Goal: Information Seeking & Learning: Understand process/instructions

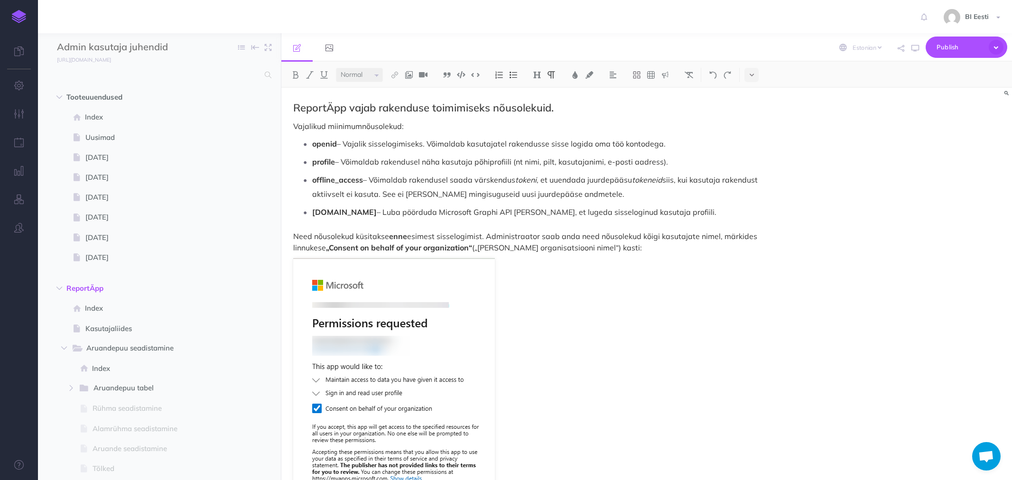
select select "et"
select select "null"
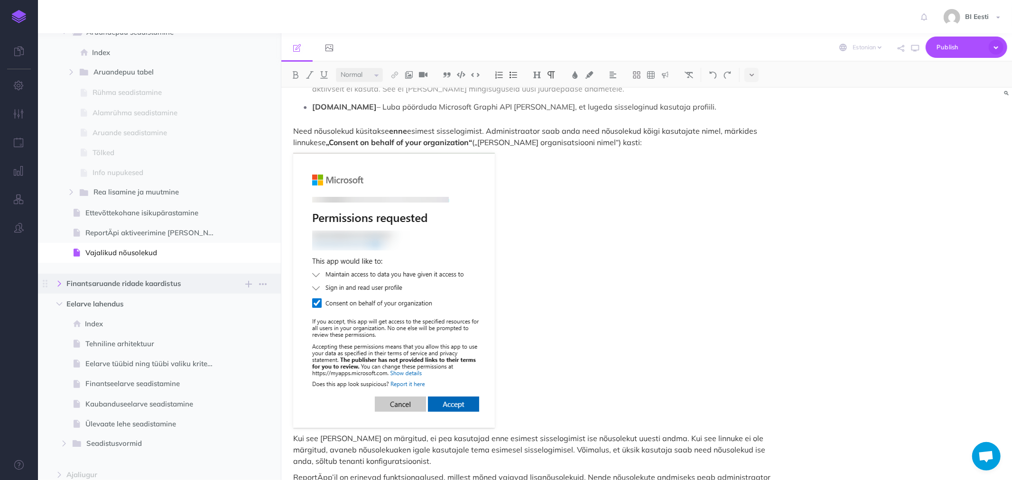
click at [62, 281] on icon "button" at bounding box center [59, 284] width 6 height 6
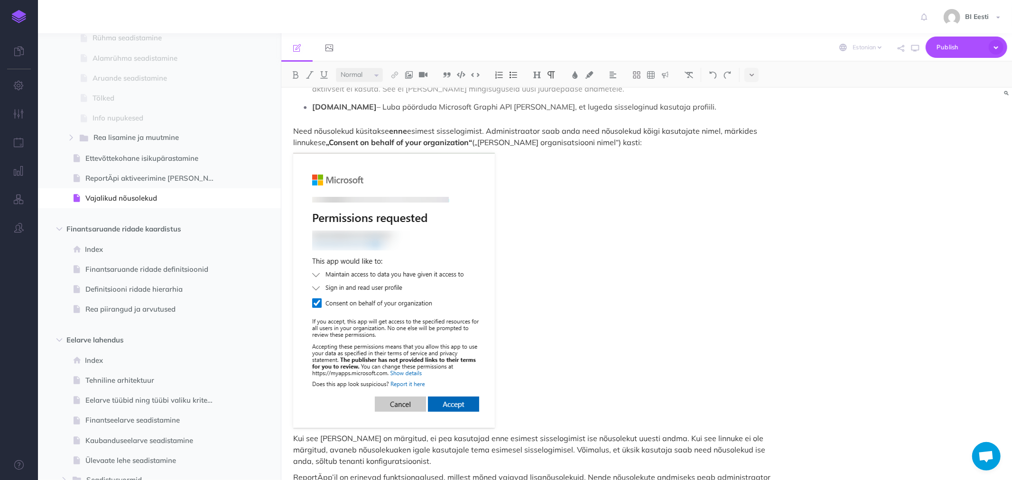
scroll to position [421, 0]
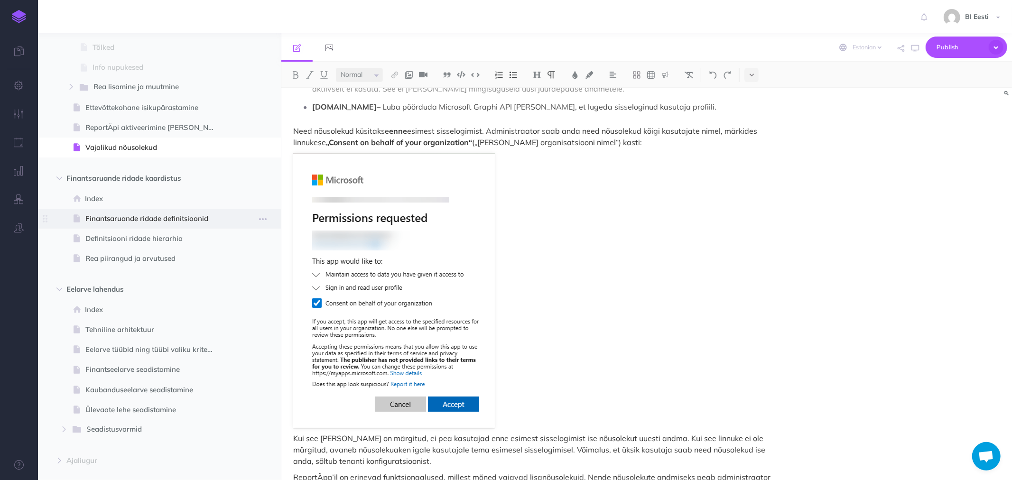
click at [112, 216] on span "Finantsaruande ridade definitsioonid" at bounding box center [154, 218] width 139 height 11
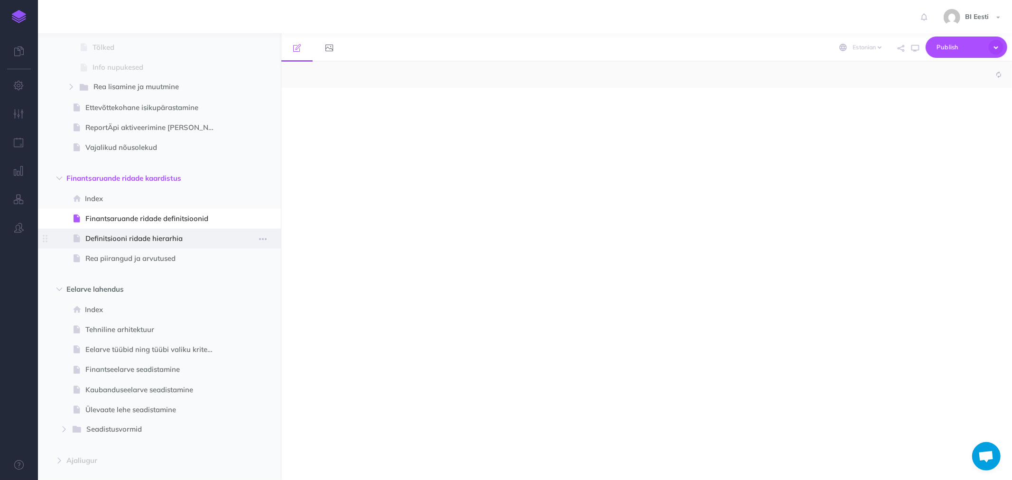
select select "null"
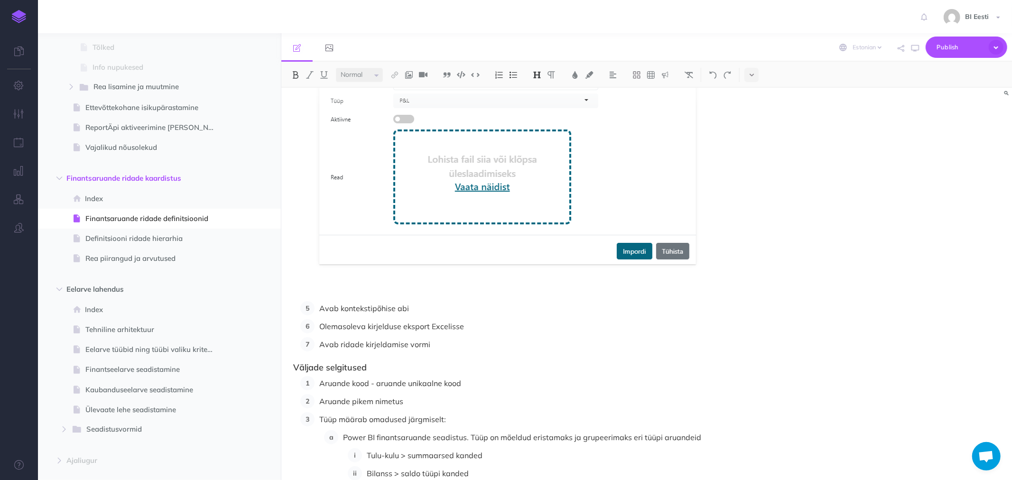
scroll to position [728, 0]
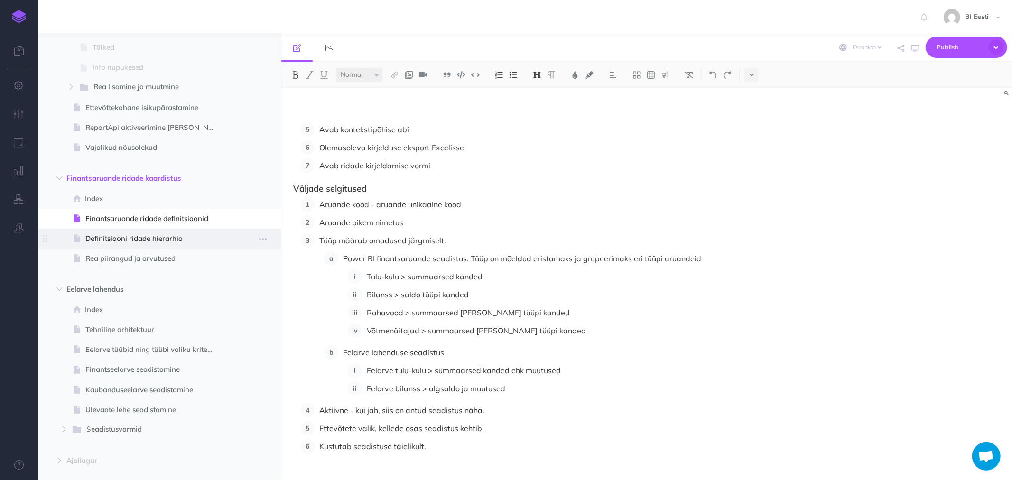
click at [111, 234] on span "Definitsiooni ridade hierarhia" at bounding box center [154, 238] width 139 height 11
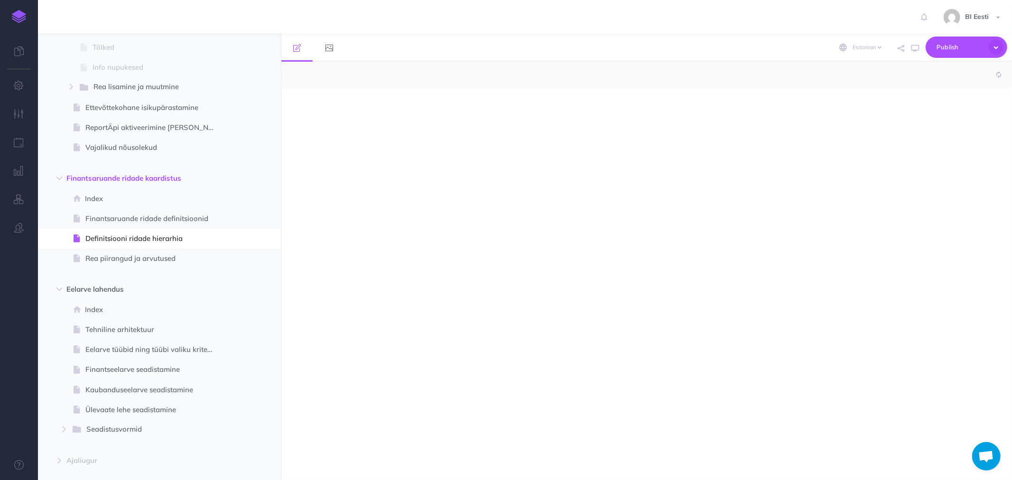
select select "null"
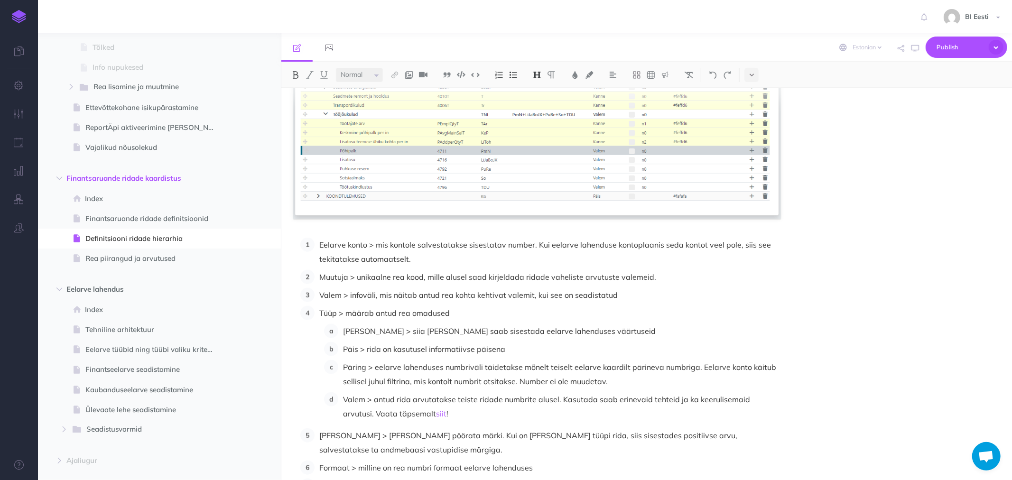
scroll to position [1054, 0]
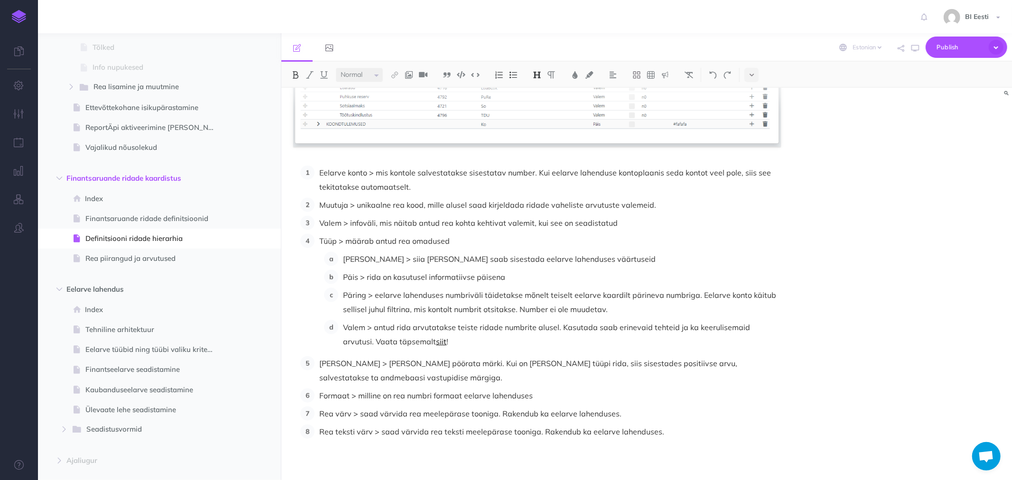
click at [436, 342] on link "siit" at bounding box center [441, 341] width 10 height 9
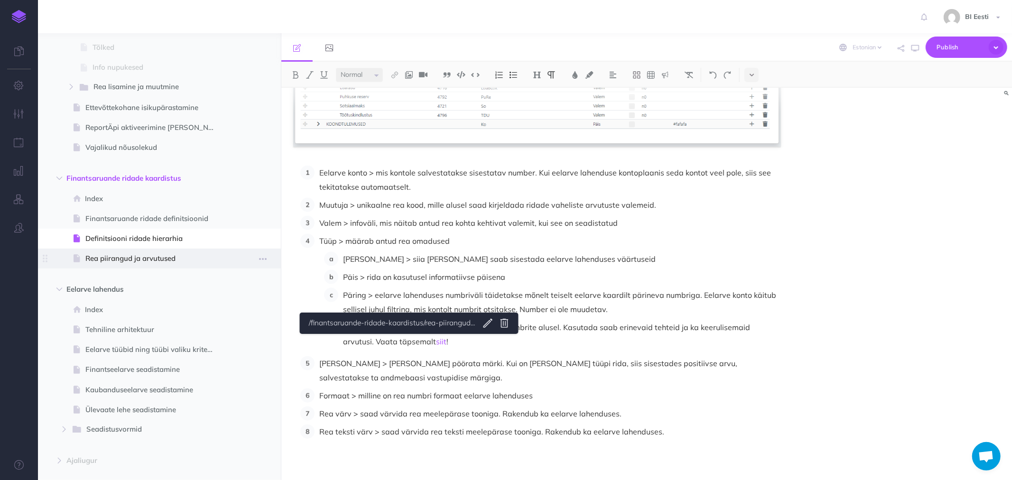
click at [151, 256] on span "Rea piirangud ja arvutused" at bounding box center [154, 258] width 139 height 11
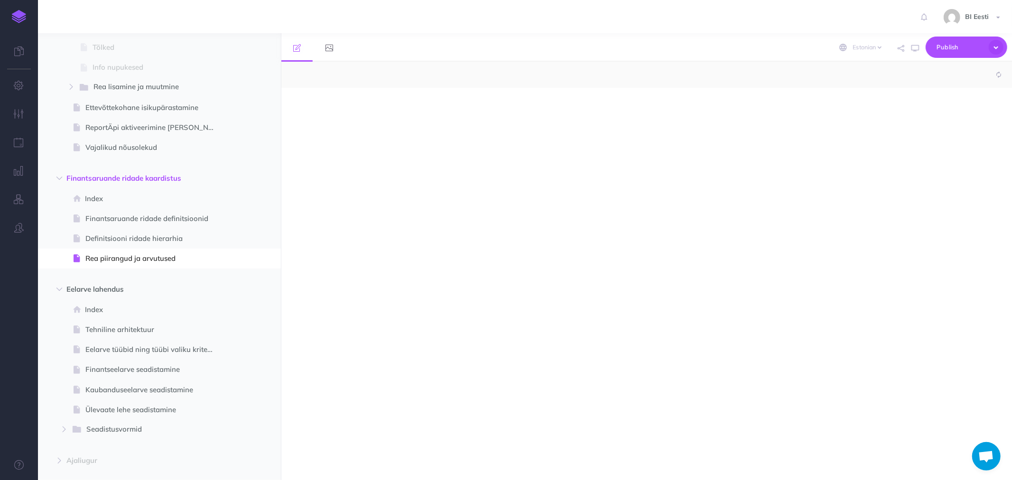
select select "null"
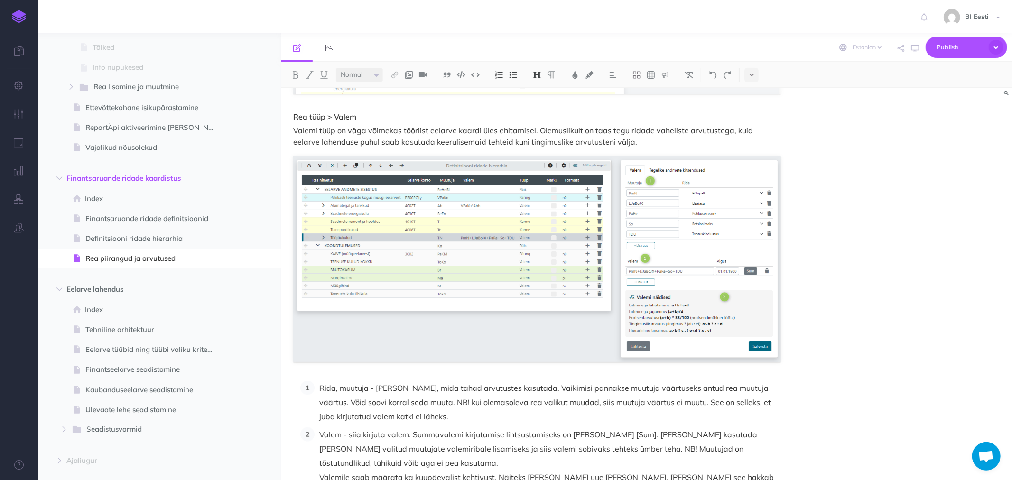
scroll to position [786, 0]
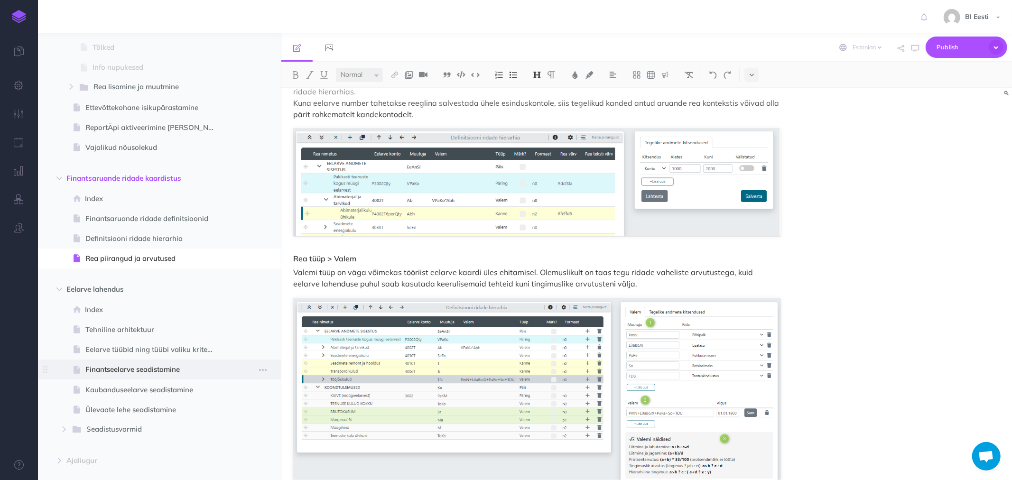
click at [110, 368] on span "Finantseelarve seadistamine" at bounding box center [154, 369] width 139 height 11
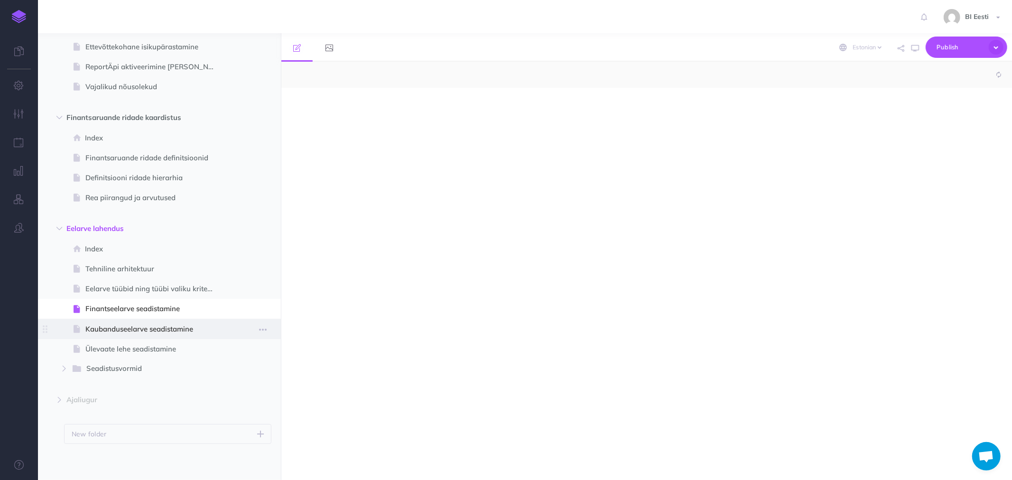
select select "null"
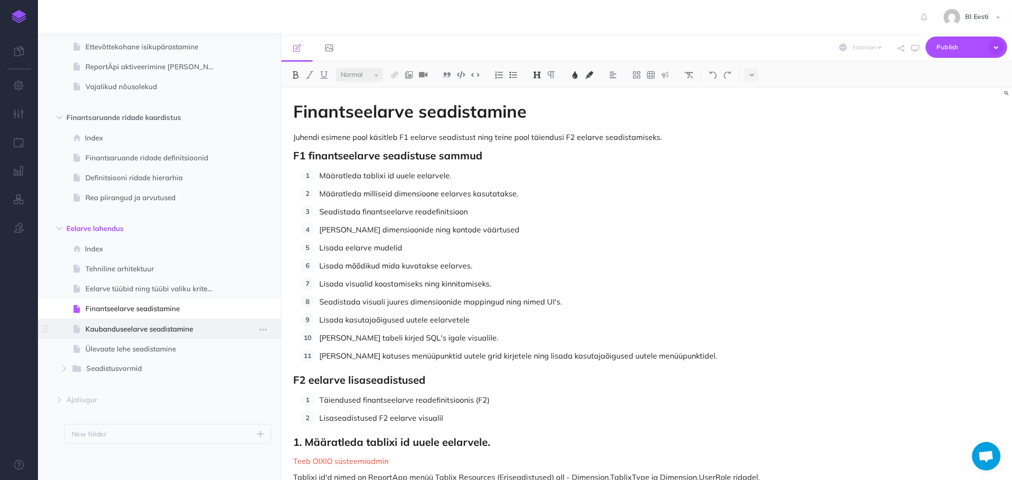
scroll to position [484, 0]
click at [65, 366] on icon "button" at bounding box center [64, 367] width 6 height 6
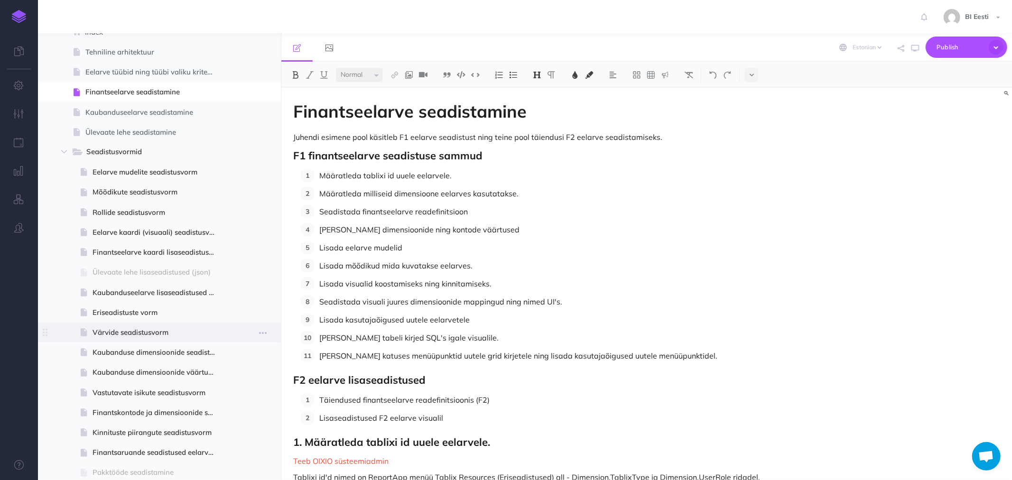
scroll to position [747, 0]
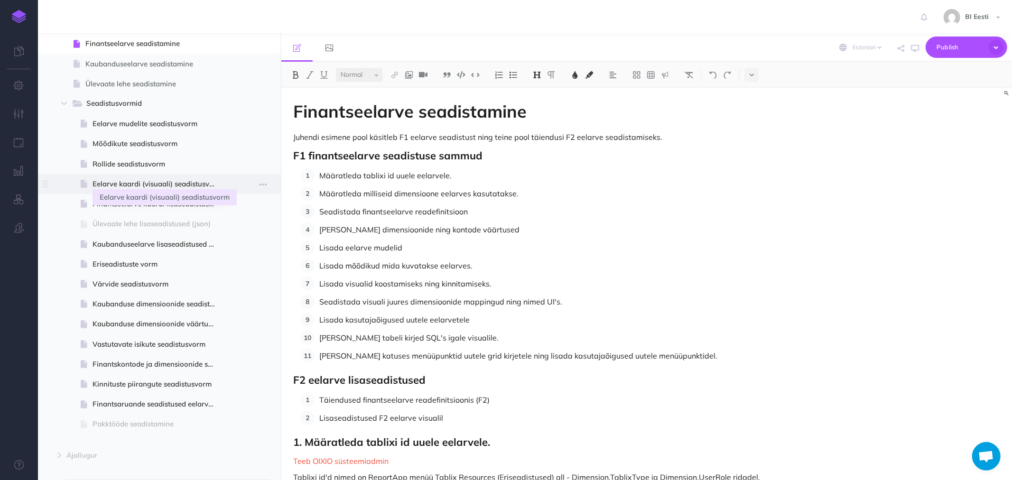
click at [127, 181] on span "Eelarve kaardi (visuaali) seadistusvorm" at bounding box center [158, 183] width 131 height 11
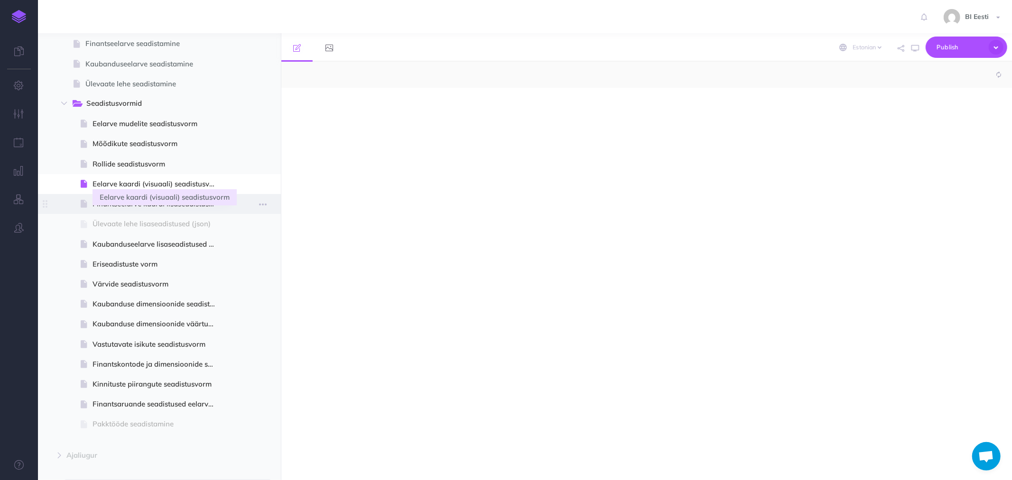
select select "null"
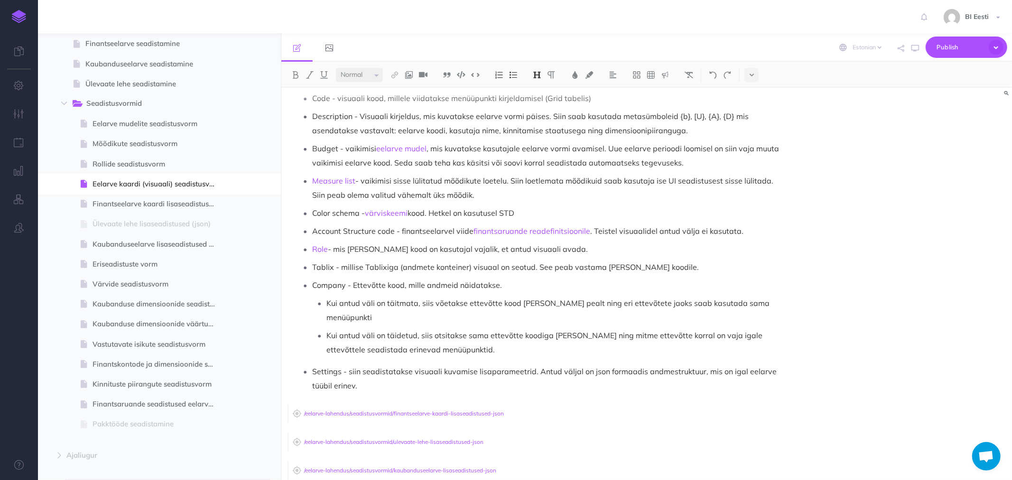
scroll to position [244, 0]
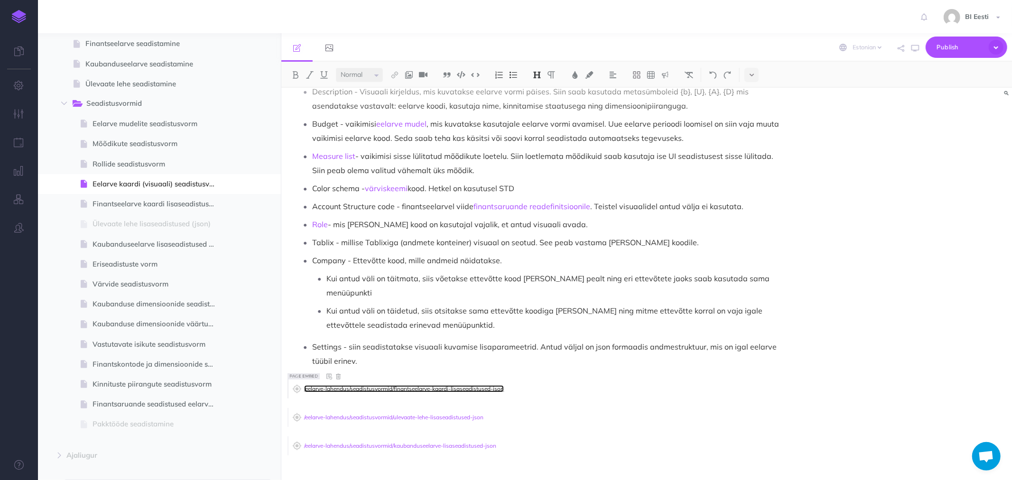
click at [380, 385] on link "/eelarve-lahendus/seadistusvormid/finantseelarve-kaardi-lisaseadistused-json" at bounding box center [404, 388] width 200 height 7
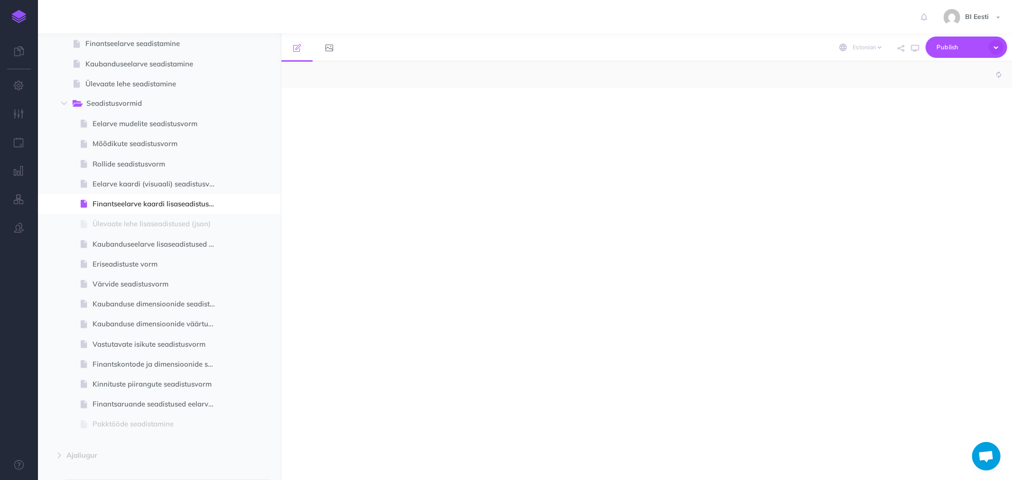
select select "null"
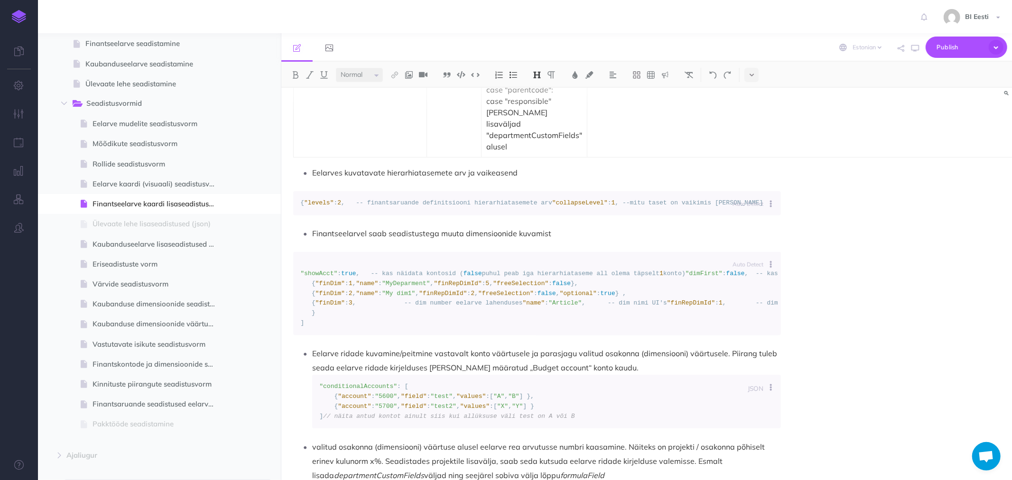
scroll to position [3902, 0]
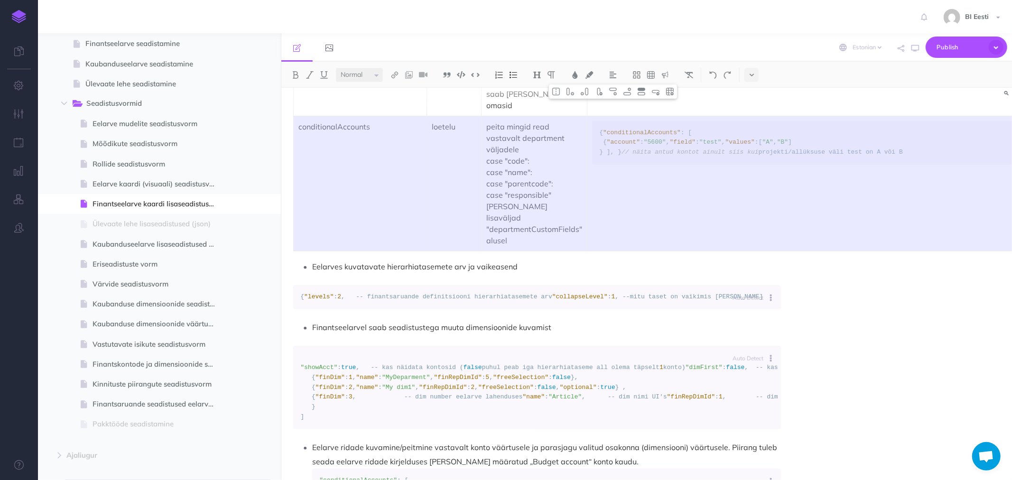
drag, startPoint x: 513, startPoint y: 364, endPoint x: 346, endPoint y: 333, distance: 169.4
click at [346, 251] on tr "conditionalAccounts loetelu peita mingid read vastavalt department väljadele ca…" at bounding box center [723, 183] width 859 height 135
click at [657, 93] on img at bounding box center [656, 92] width 9 height 8
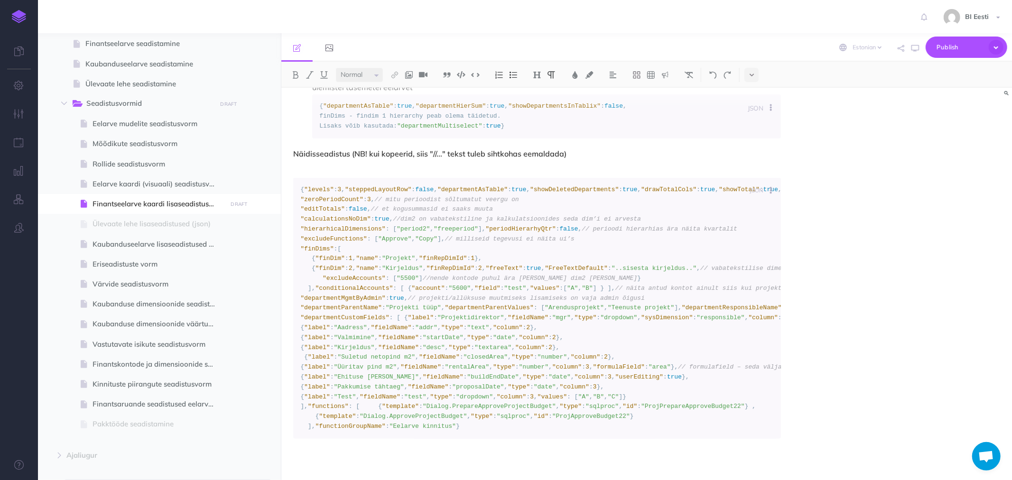
scroll to position [4324, 0]
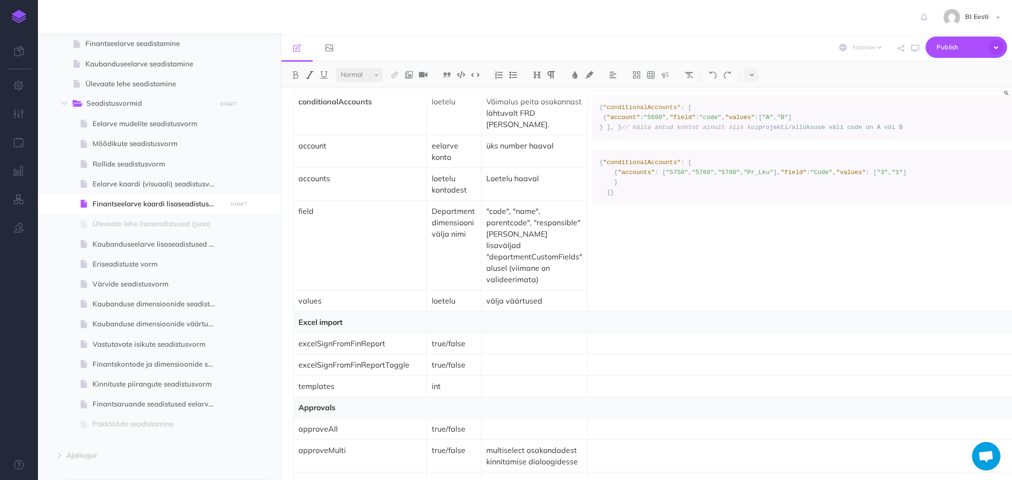
scroll to position [2953, 0]
drag, startPoint x: 560, startPoint y: 352, endPoint x: 548, endPoint y: 352, distance: 12.8
click at [548, 306] on p "välja väärtused" at bounding box center [534, 299] width 96 height 11
click at [626, 92] on img at bounding box center [627, 92] width 9 height 8
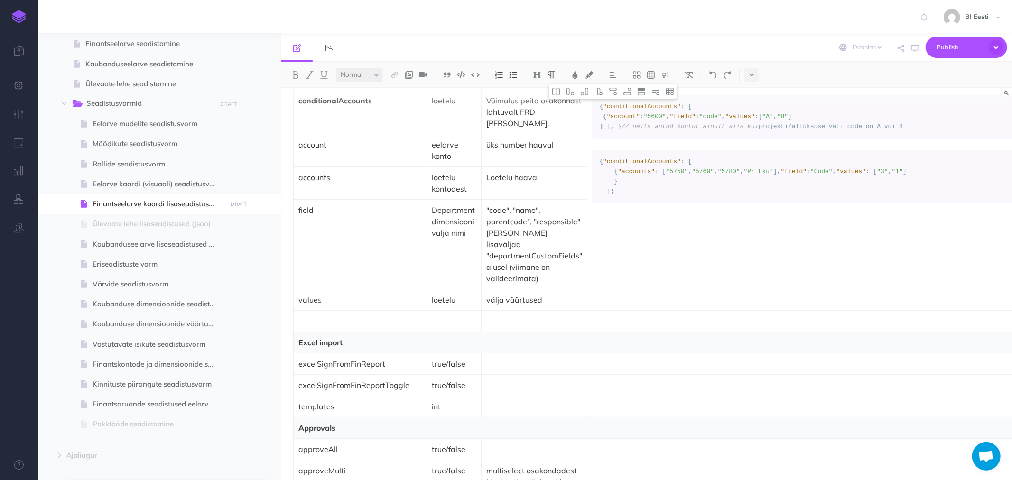
click at [325, 327] on p at bounding box center [360, 321] width 123 height 11
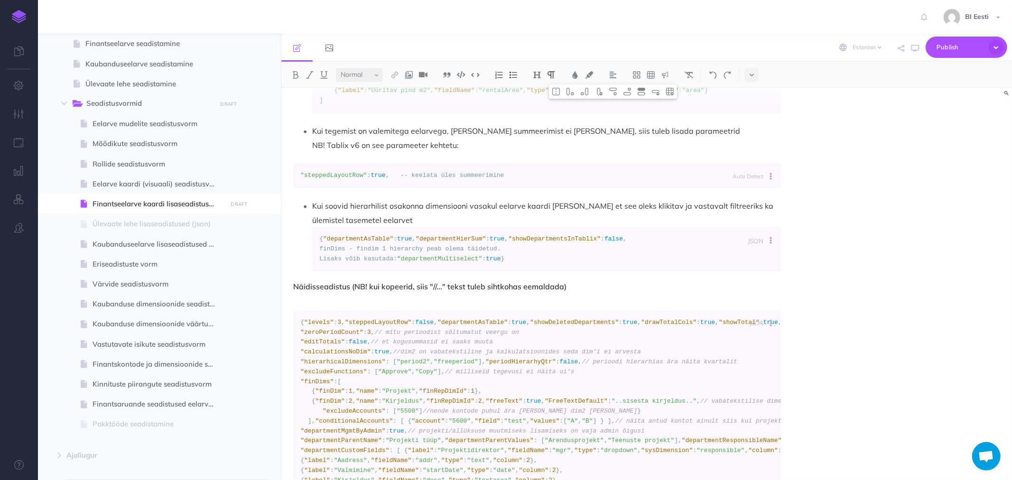
scroll to position [4324, 0]
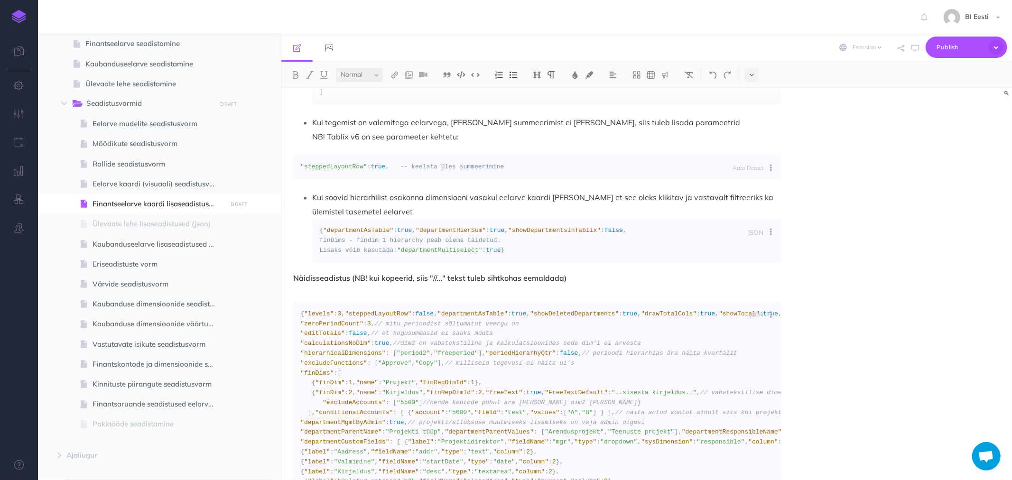
drag, startPoint x: 313, startPoint y: 237, endPoint x: 689, endPoint y: 253, distance: 375.7
click at [689, 41] on p "valitud osakonna (dimensiooni) väärtuse alusel eelarve rea arvutusse numbri kaa…" at bounding box center [546, 19] width 469 height 43
copy p "valitud osakonna (dimensiooni) väärtuse alusel eelarve rea arvutusse numbri kaa…"
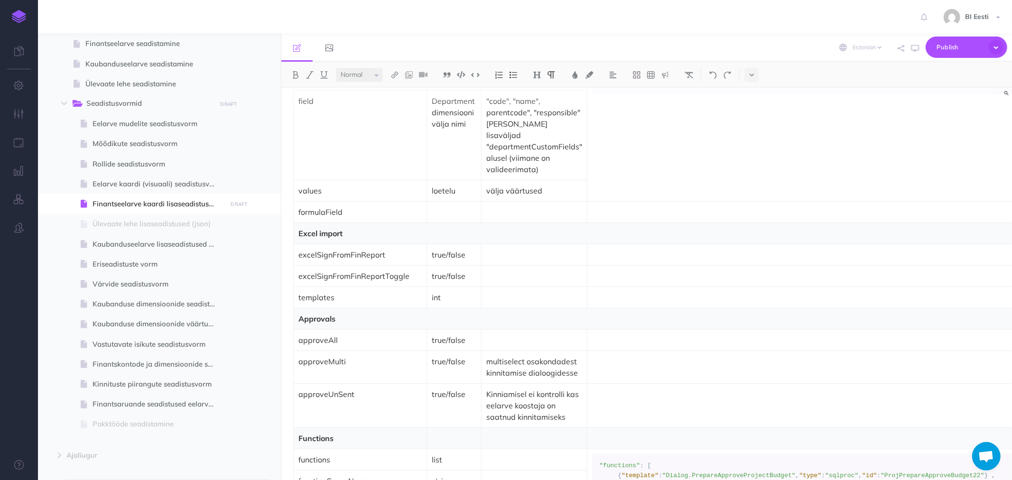
scroll to position [3058, 0]
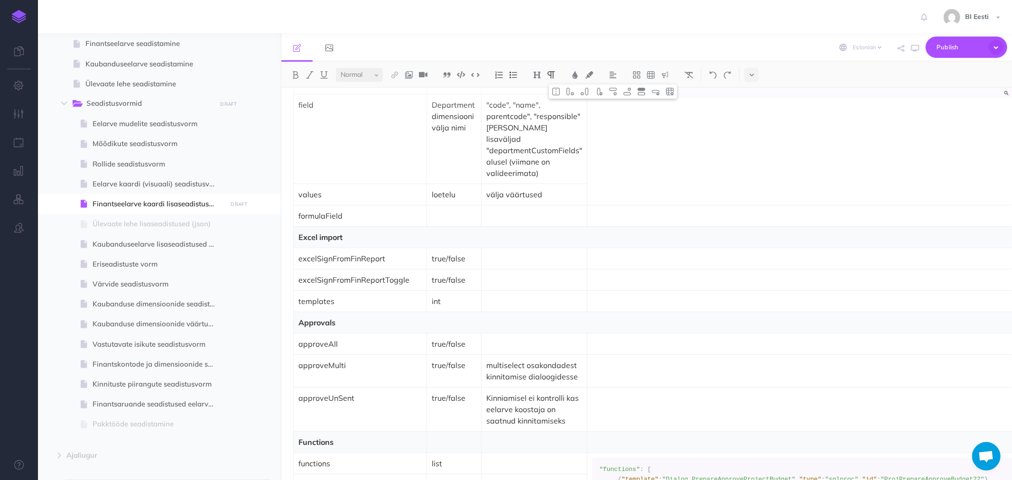
click at [445, 222] on p at bounding box center [454, 215] width 45 height 11
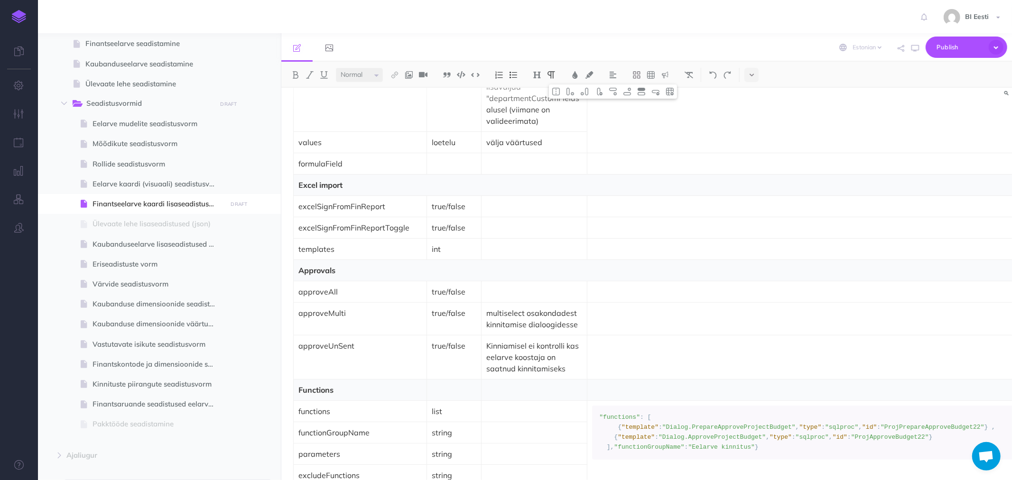
scroll to position [3111, 0]
click at [500, 169] on p at bounding box center [534, 163] width 96 height 11
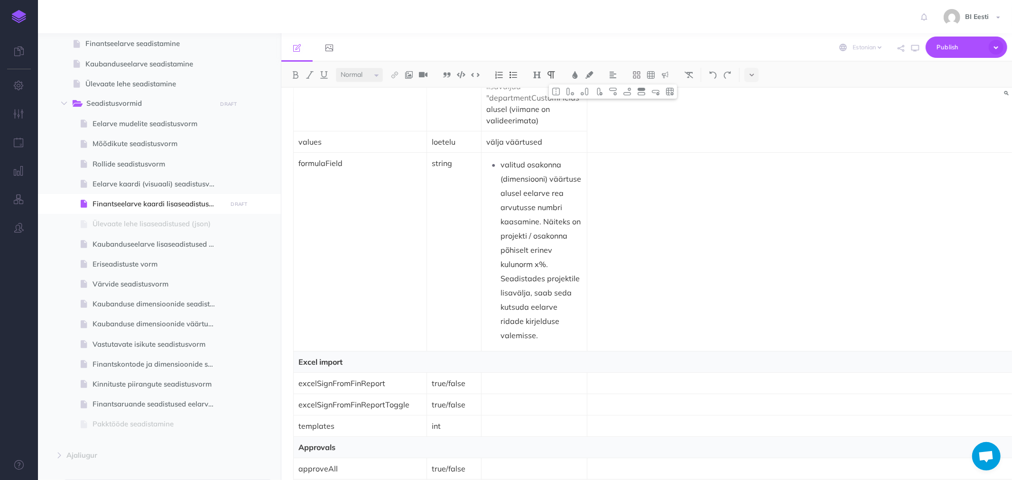
click at [501, 223] on p "valitud osakonna (dimensiooni) väärtuse alusel eelarve rea arvutusse numbri kaa…" at bounding box center [542, 250] width 82 height 185
click at [515, 73] on img at bounding box center [513, 75] width 9 height 8
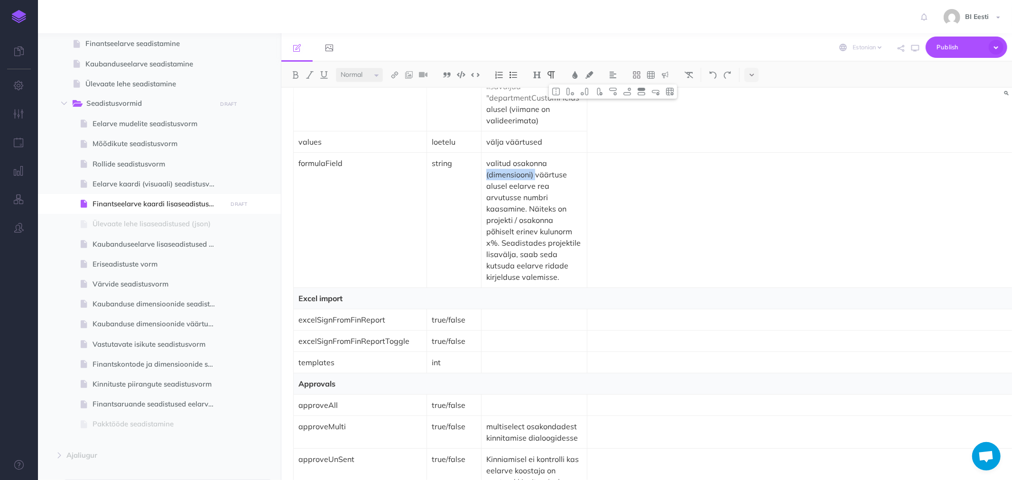
drag, startPoint x: 481, startPoint y: 231, endPoint x: 533, endPoint y: 231, distance: 52.2
click at [533, 231] on td "valitud osakonna (dimensiooni) väärtuse alusel eelarve rea arvutusse numbri kaa…" at bounding box center [535, 220] width 106 height 135
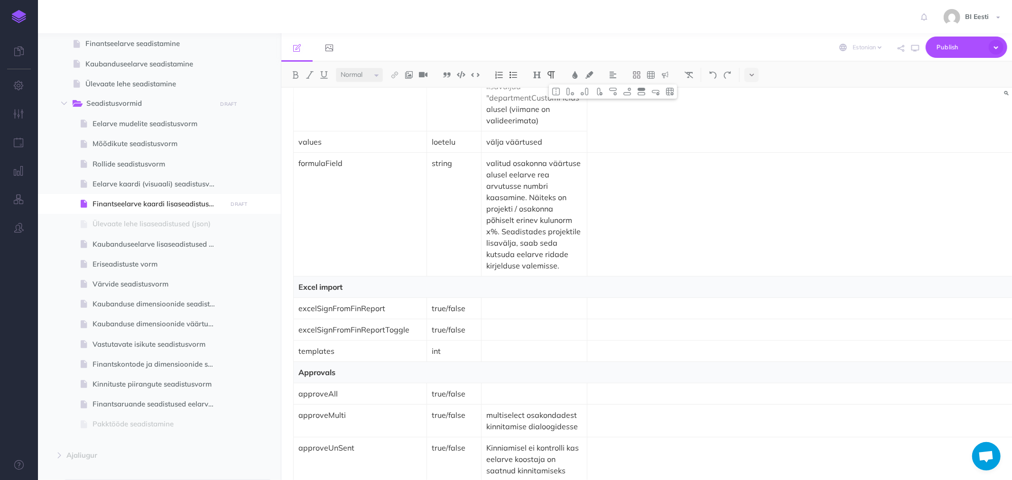
click at [512, 231] on p "valitud osakonna väärtuse alusel eelarve rea arvutusse numbri kaasamine. Näitek…" at bounding box center [534, 215] width 96 height 114
click at [533, 253] on p "valitud osakonna väärtuse alusel FRD rea arvutusse numbri kaasamine. Näiteks on…" at bounding box center [534, 215] width 96 height 114
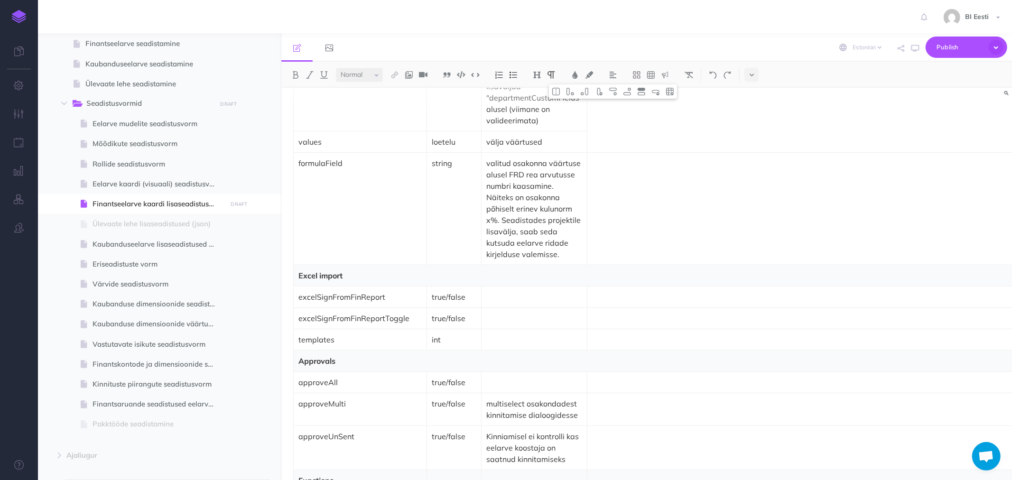
click at [614, 265] on td at bounding box center [870, 209] width 565 height 112
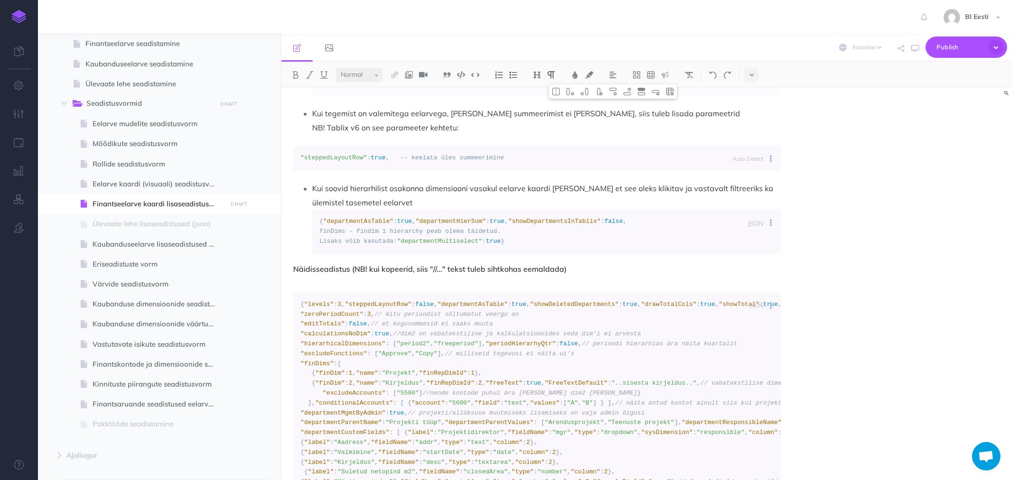
scroll to position [4429, 0]
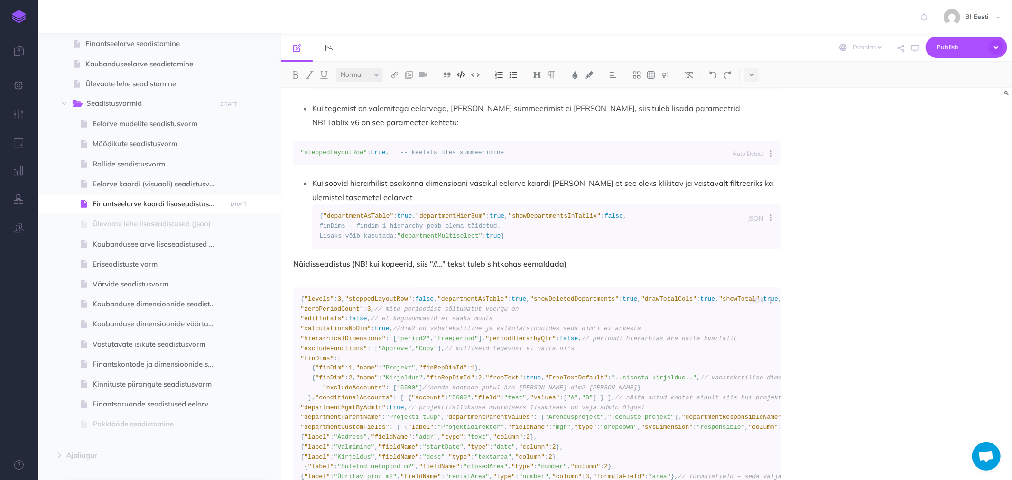
drag, startPoint x: 704, startPoint y: 302, endPoint x: 377, endPoint y: 304, distance: 327.0
click at [377, 83] on code ""departmentCustomFields" : [ { "label" : "Projektidirektor" , "fieldName" : "mg…" at bounding box center [546, 58] width 455 height 49
click at [435, 71] on span ""fieldName"" at bounding box center [454, 67] width 41 height 7
drag, startPoint x: 629, startPoint y: 302, endPoint x: 705, endPoint y: 300, distance: 75.5
click at [705, 83] on code ""departmentCustomFields" : [ { "label" : "Projektidirektor" , "fieldName" : "mg…" at bounding box center [546, 58] width 455 height 49
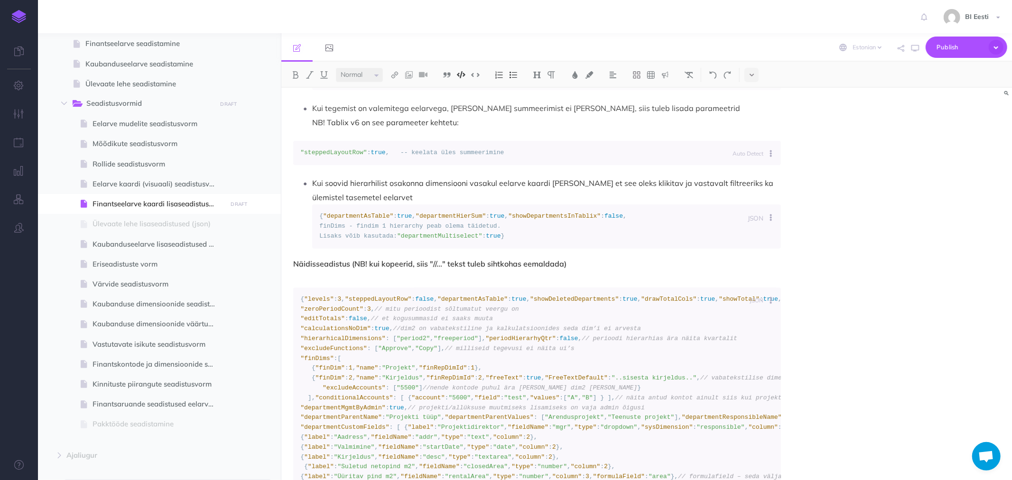
copy code ""formulaField" : "area""
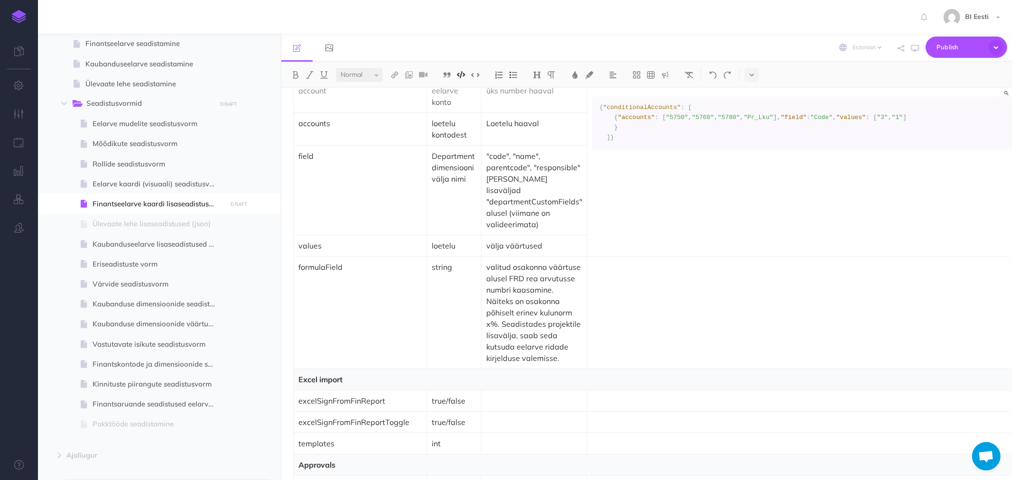
scroll to position [2953, 0]
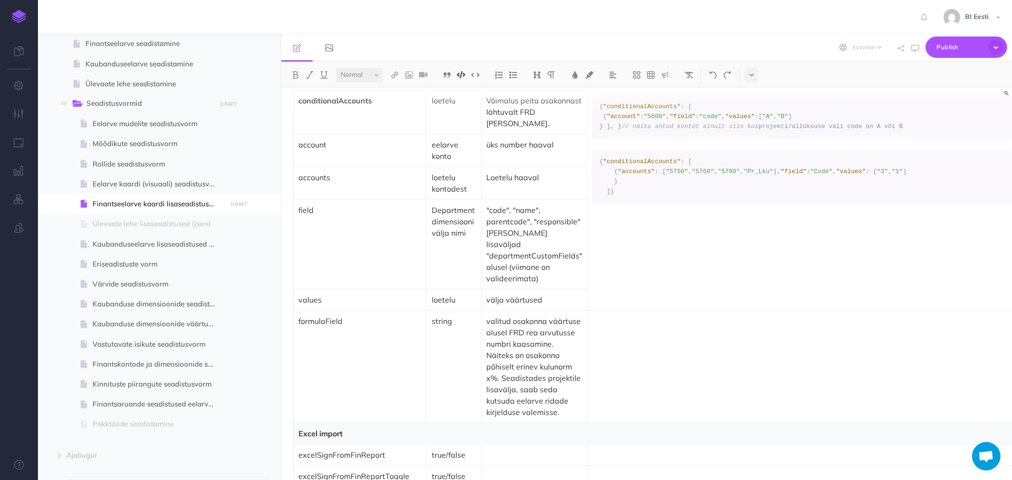
click at [691, 196] on code "{ "conditionalAccounts" : [ { "accounts" : [ "5750" , "5760" , "5780" , "Pr_Lku…" at bounding box center [869, 176] width 541 height 39
click at [911, 175] on span ""formulaField"" at bounding box center [937, 171] width 52 height 7
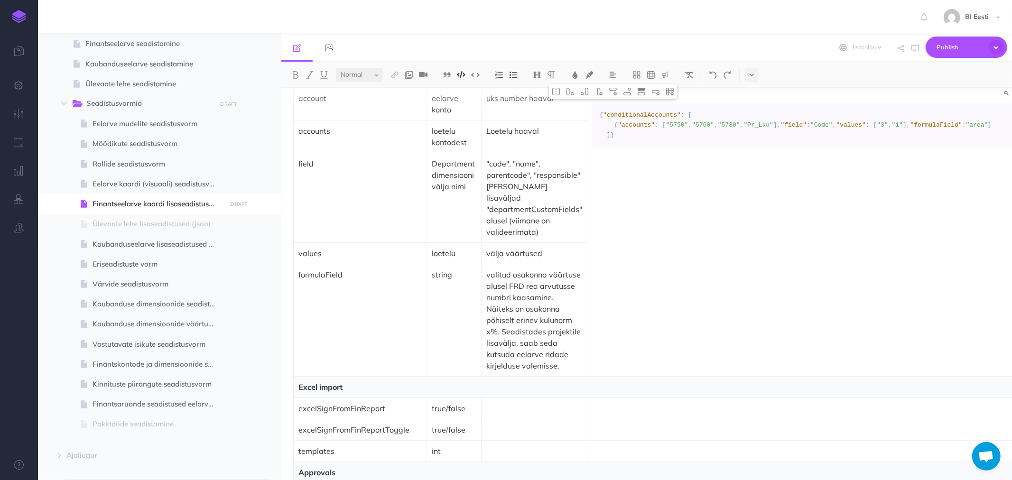
scroll to position [3006, 0]
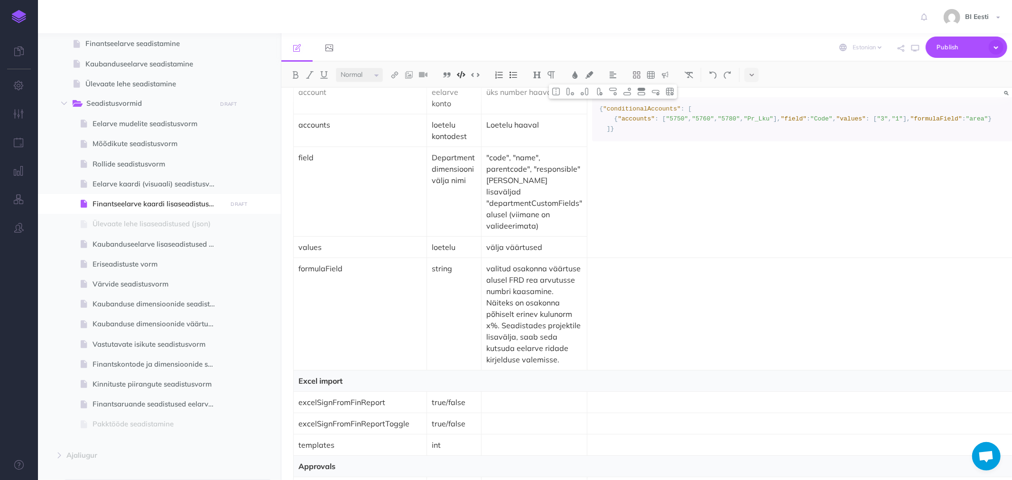
drag, startPoint x: 684, startPoint y: 277, endPoint x: 591, endPoint y: 279, distance: 93.1
click at [592, 141] on pre "{ "conditionalAccounts" : [ { "accounts" : [ "5750" , "5760" , "5780" , "Pr_Lku…" at bounding box center [869, 119] width 555 height 44
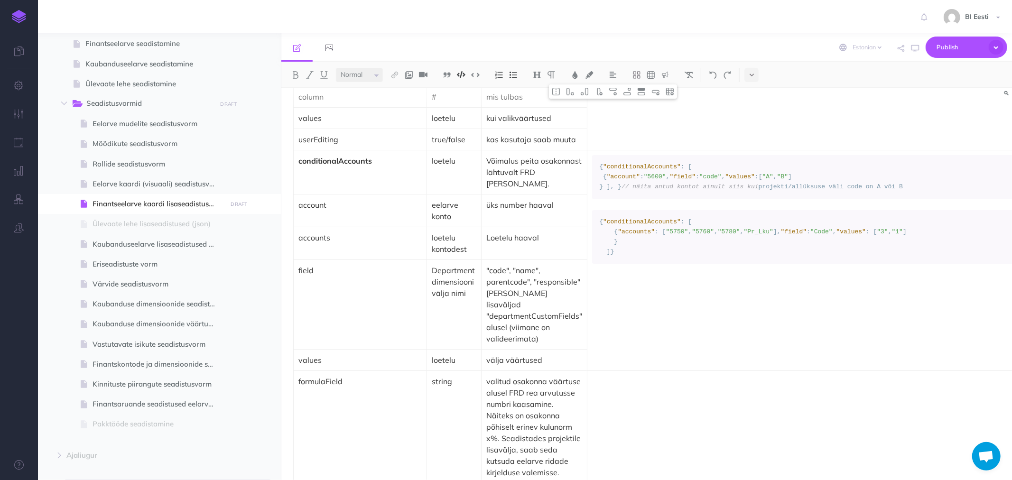
scroll to position [2953, 0]
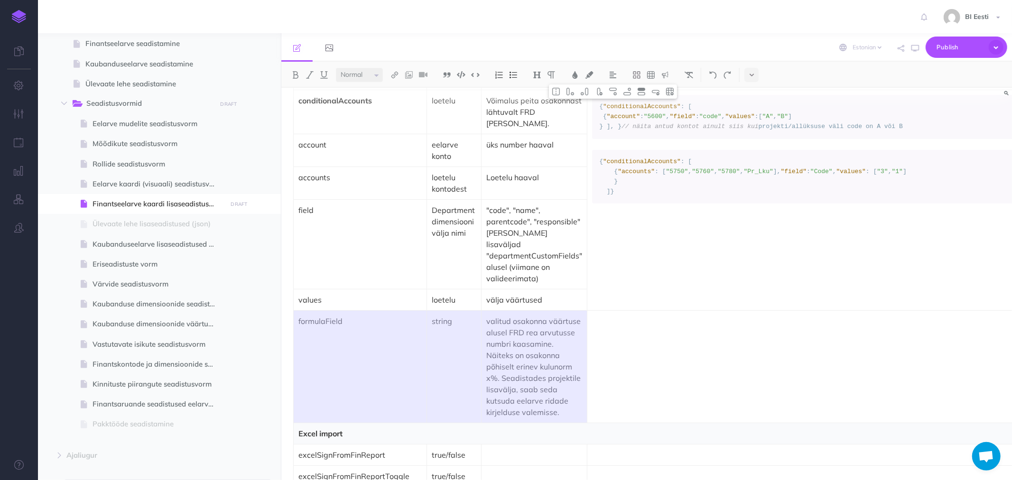
drag, startPoint x: 519, startPoint y: 404, endPoint x: 368, endPoint y: 397, distance: 150.6
click at [368, 397] on tr "formulaField string valitud osakonna väärtuse alusel FRD rea arvutusse numbri k…" at bounding box center [723, 367] width 859 height 112
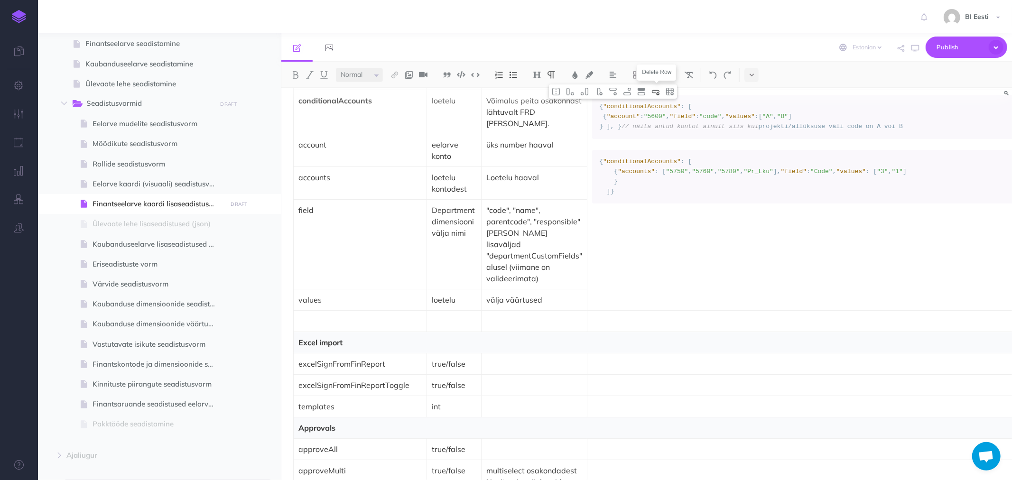
click at [655, 93] on img at bounding box center [656, 92] width 9 height 8
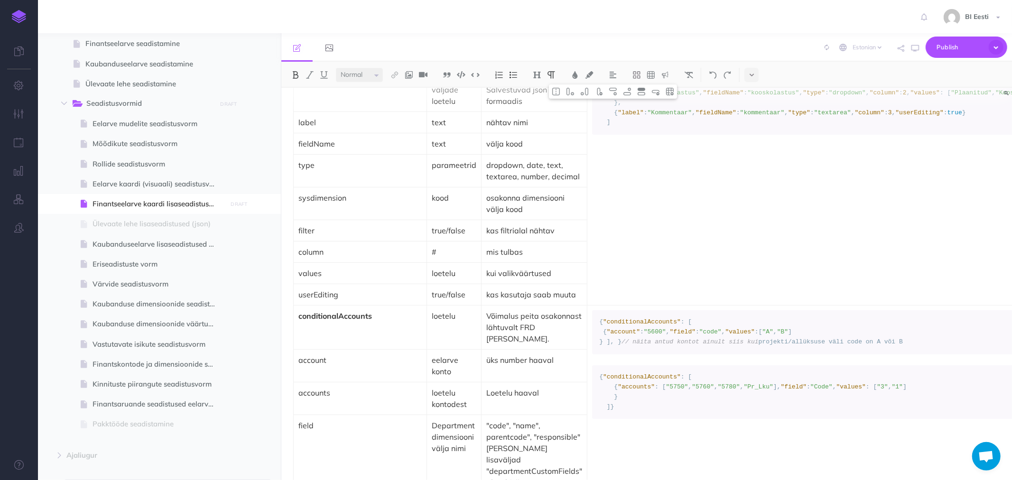
scroll to position [2742, 0]
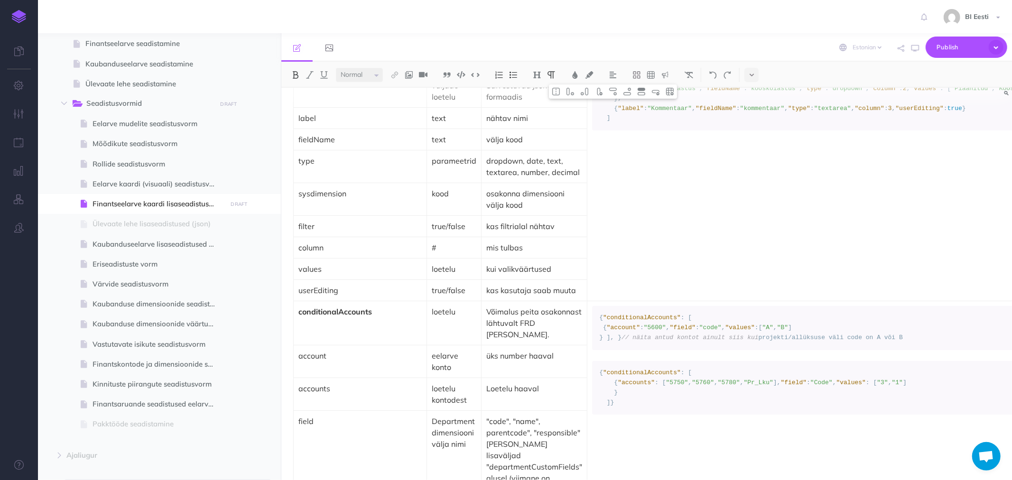
click at [558, 296] on p "kas kasutaja saab muuta" at bounding box center [534, 290] width 96 height 11
click at [629, 91] on img at bounding box center [627, 92] width 9 height 8
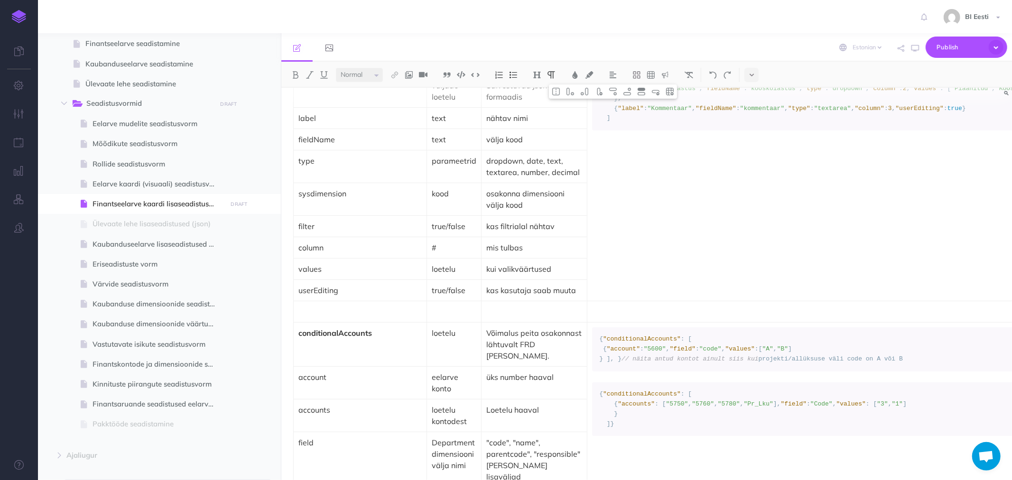
click at [304, 318] on p at bounding box center [360, 311] width 123 height 11
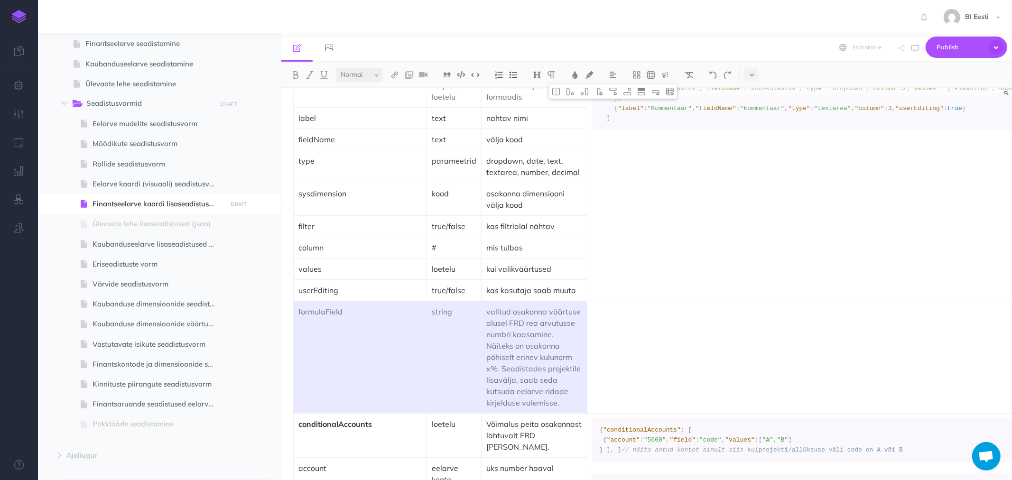
click at [623, 365] on td at bounding box center [870, 357] width 565 height 112
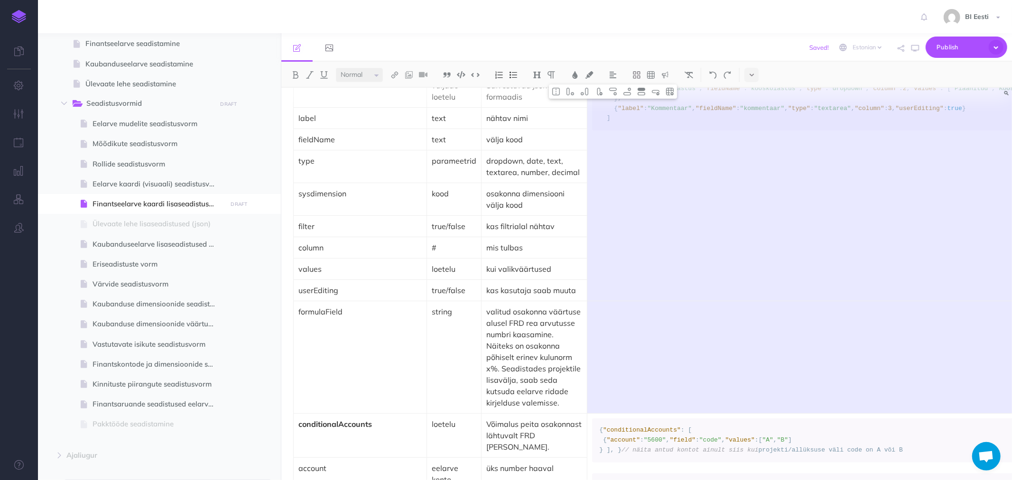
drag, startPoint x: 655, startPoint y: 345, endPoint x: 655, endPoint y: 352, distance: 7.6
click at [655, 352] on tbody "Finantsdimensioonid Parameeter Väärtus Selgitus Näide finDim 1, 2.. dimensiooni…" at bounding box center [723, 233] width 859 height 2311
click at [558, 92] on img at bounding box center [556, 92] width 9 height 8
click at [636, 331] on td "Auto Detect Auto Detection Plain Text Apache Bash C++ C# CSS Diff Dockerfile HT…" at bounding box center [870, 233] width 565 height 362
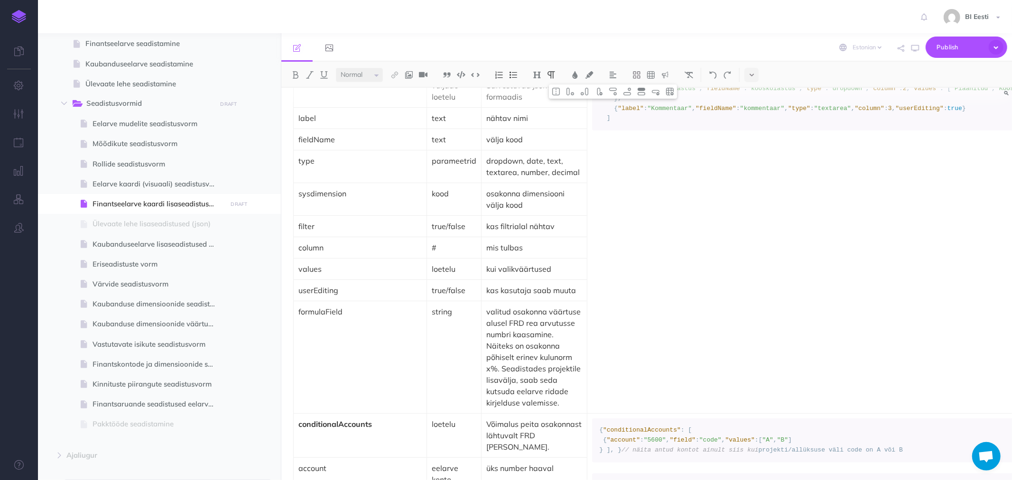
click at [859, 239] on div "Täiendavad json parameetrid finantseelarve kaardil Üldised parameetrid Parameet…" at bounding box center [646, 284] width 731 height 392
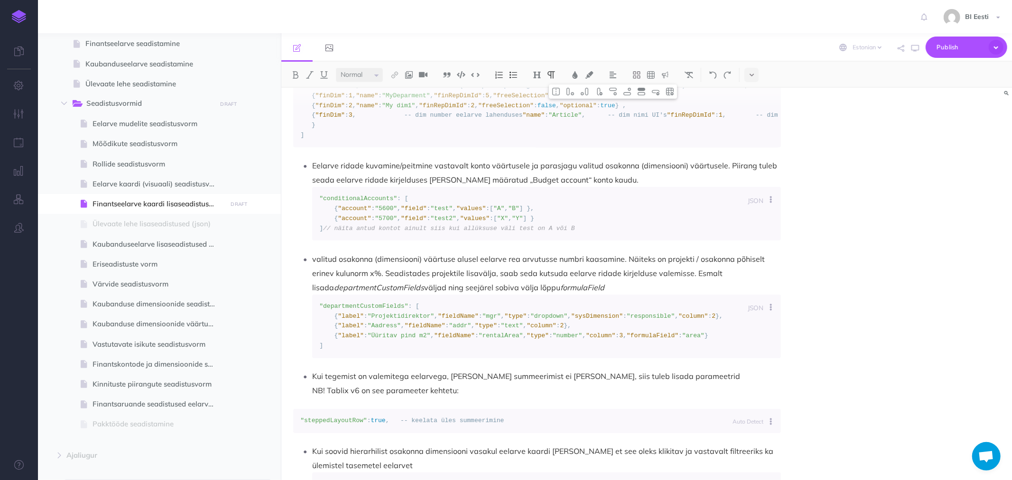
scroll to position [4324, 0]
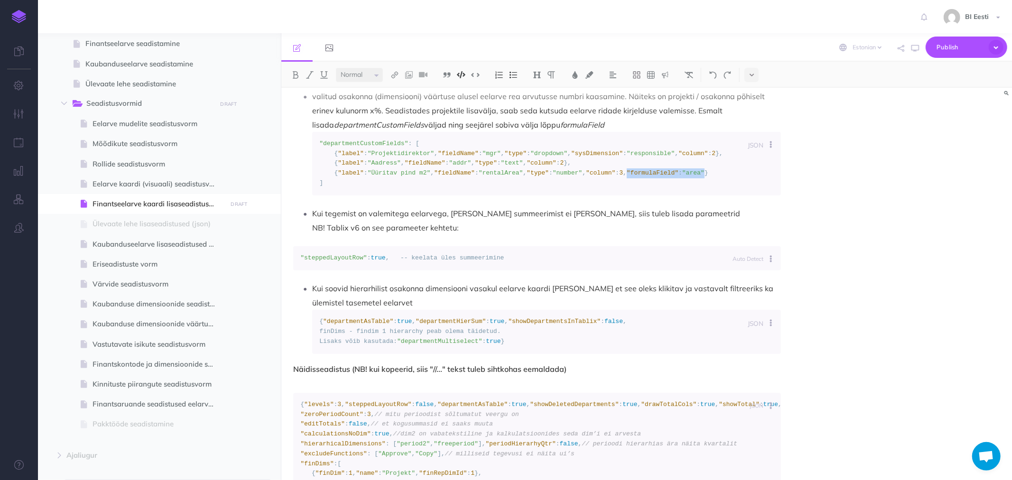
drag, startPoint x: 633, startPoint y: 354, endPoint x: 705, endPoint y: 354, distance: 72.1
click at [705, 188] on code ""departmentCustomFields" : [ { "label" : "Projektidirektor" , "fieldName" : "mg…" at bounding box center [546, 163] width 455 height 49
copy code ""formulaField" : "area""
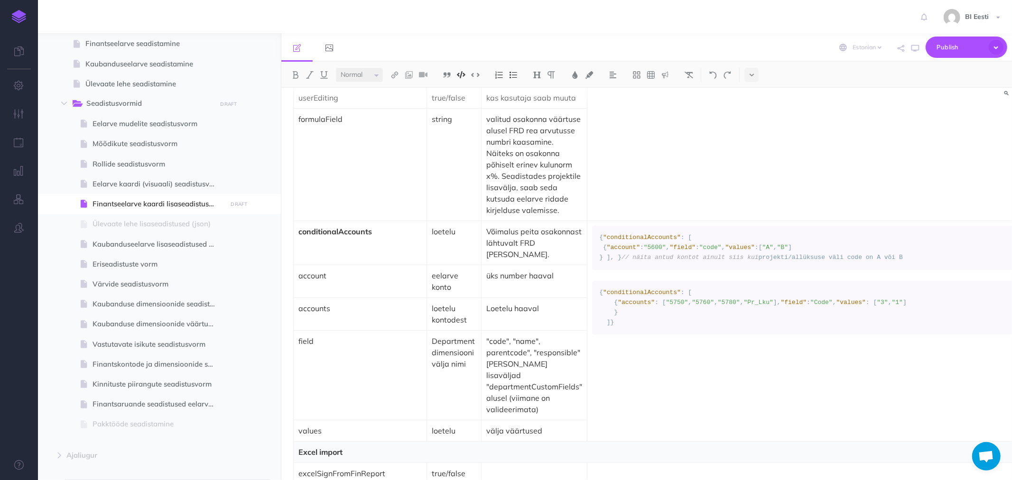
scroll to position [2794, 0]
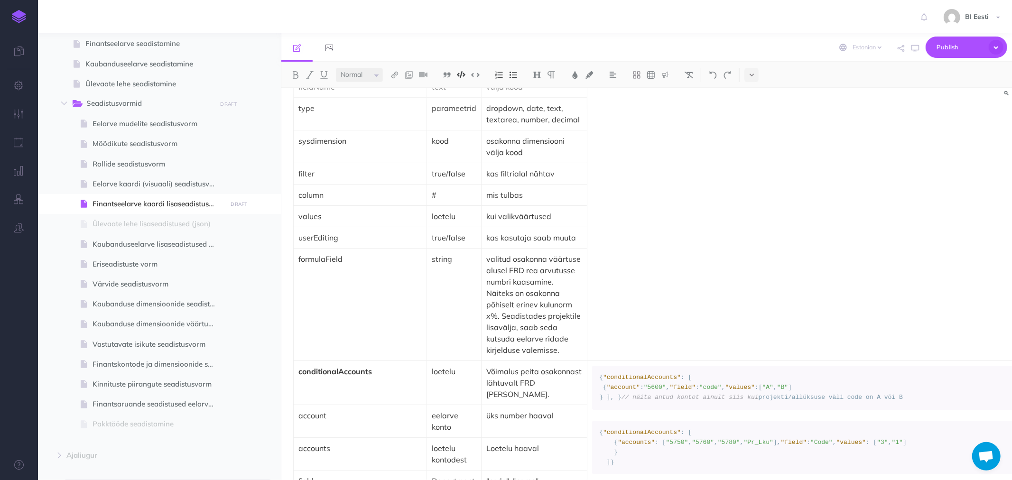
click at [691, 71] on code ""departmentCustomFields" : [ { "label" : "Direktor" , "fieldName" : "mgr" , "ty…" at bounding box center [869, 40] width 541 height 59
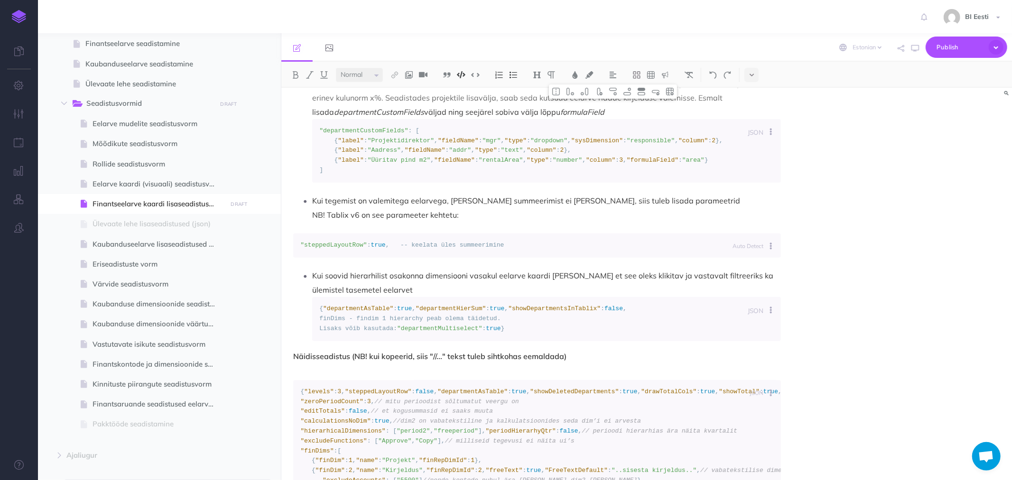
scroll to position [4377, 0]
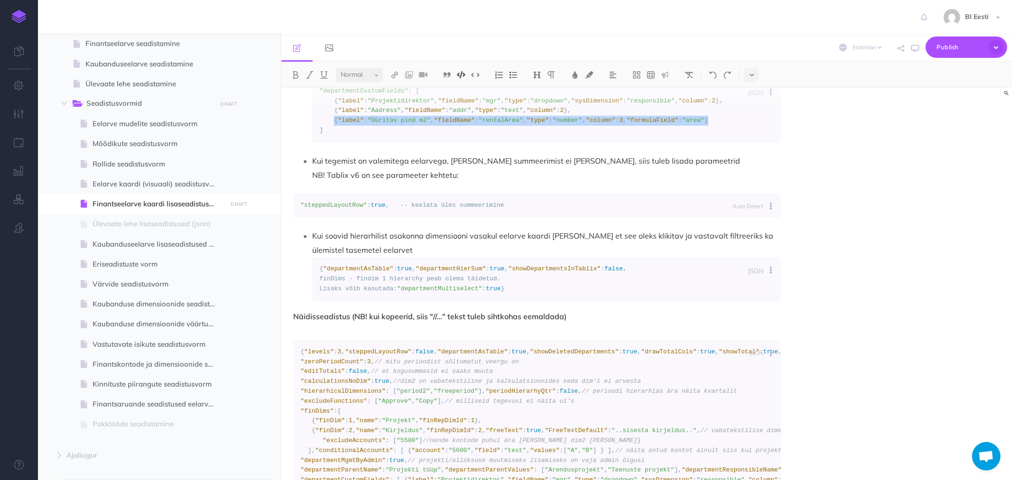
drag, startPoint x: 333, startPoint y: 301, endPoint x: 710, endPoint y: 304, distance: 377.8
click at [710, 136] on code ""departmentCustomFields" : [ { "label" : "Projektidirektor" , "fieldName" : "mg…" at bounding box center [546, 110] width 455 height 49
copy code "{ "label" : "Üüritav pind m2" , "fieldName" : "rentalArea" , "type" : "number" …"
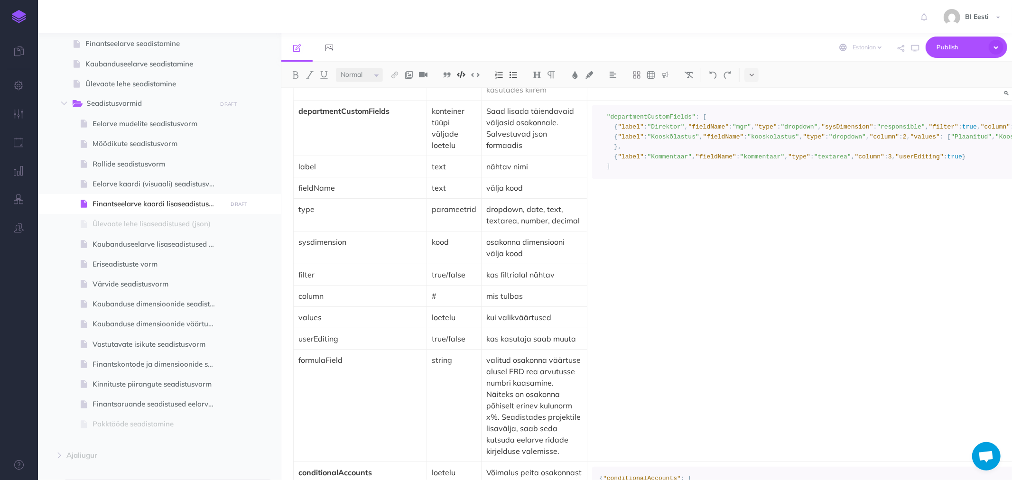
scroll to position [2692, 0]
click at [616, 173] on code ""departmentCustomFields" : [ { "label" : "Direktor" , "fieldName" : "mgr" , "ty…" at bounding box center [869, 143] width 541 height 59
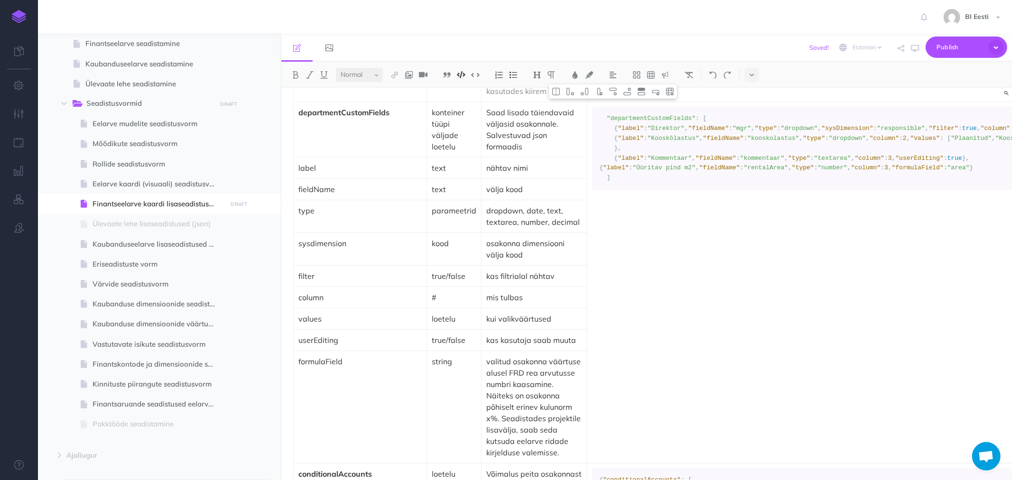
click at [599, 172] on span "}, {" at bounding box center [784, 163] width 370 height 17
click at [614, 172] on span "}, {" at bounding box center [784, 163] width 370 height 17
click at [714, 171] on span ""fieldName"" at bounding box center [734, 167] width 41 height 7
click at [803, 171] on span "," at bounding box center [805, 167] width 4 height 7
click at [807, 171] on span ""type"" at bounding box center [818, 167] width 22 height 7
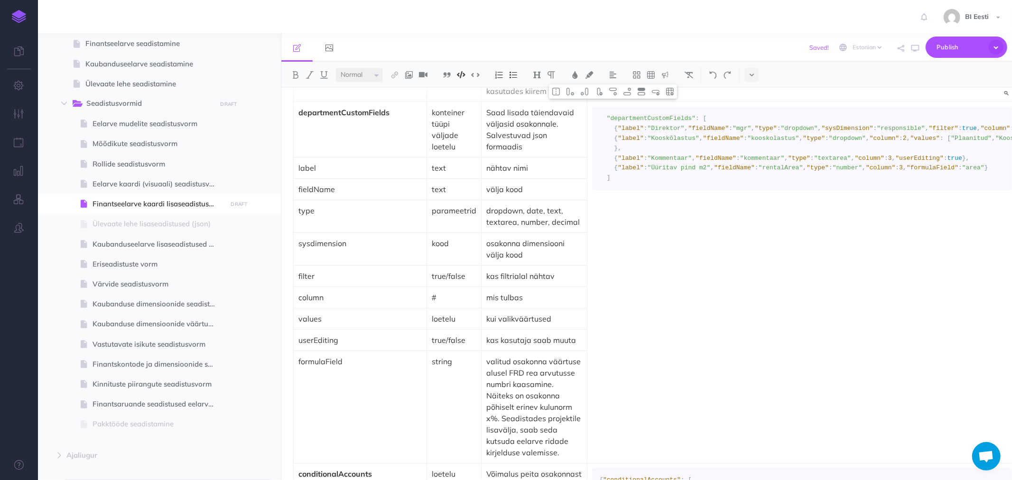
click at [862, 171] on span "," at bounding box center [864, 167] width 4 height 7
click at [907, 171] on span ""formulaField"" at bounding box center [933, 167] width 52 height 7
click at [692, 181] on span "} ]" at bounding box center [793, 172] width 389 height 17
drag, startPoint x: 649, startPoint y: 352, endPoint x: 679, endPoint y: 353, distance: 30.4
click at [679, 171] on span ""Üüritav pind m2"" at bounding box center [679, 167] width 63 height 7
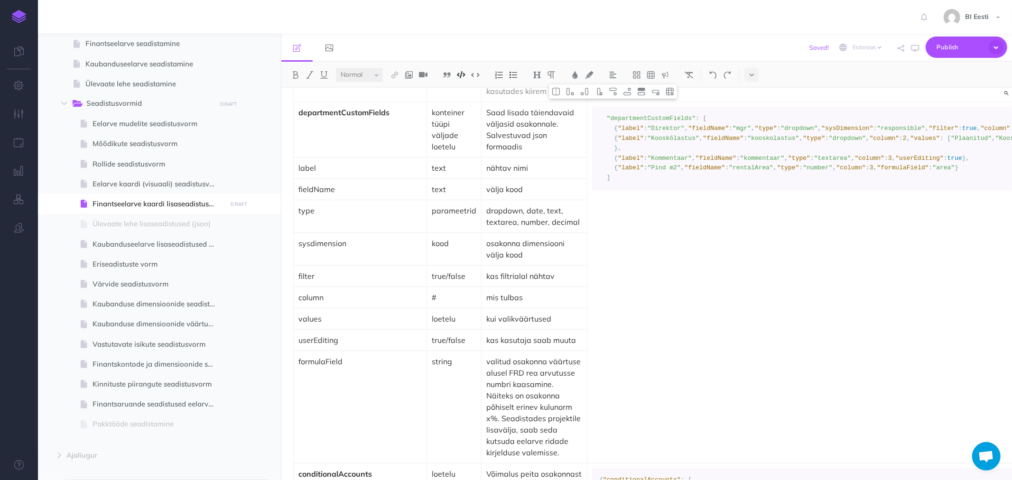
scroll to position [2745, 0]
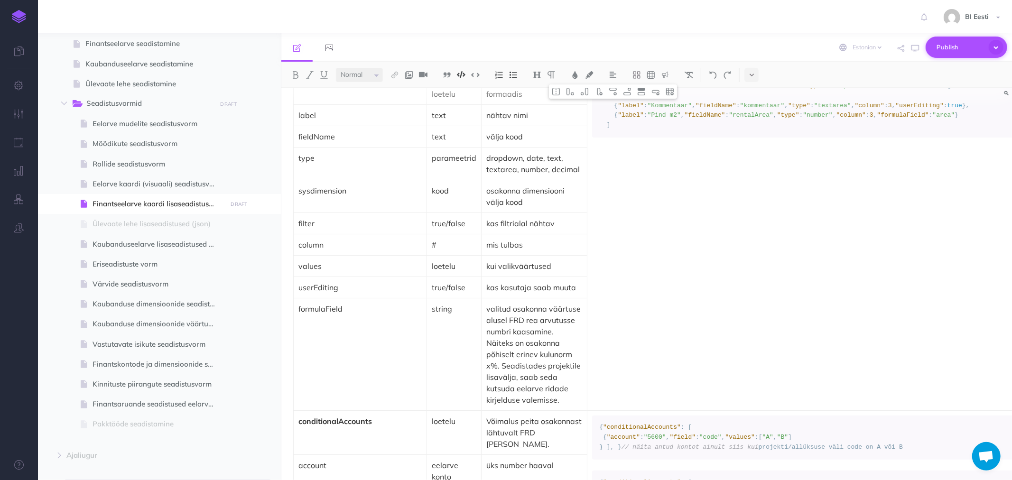
click at [942, 46] on span "Publish" at bounding box center [960, 47] width 47 height 15
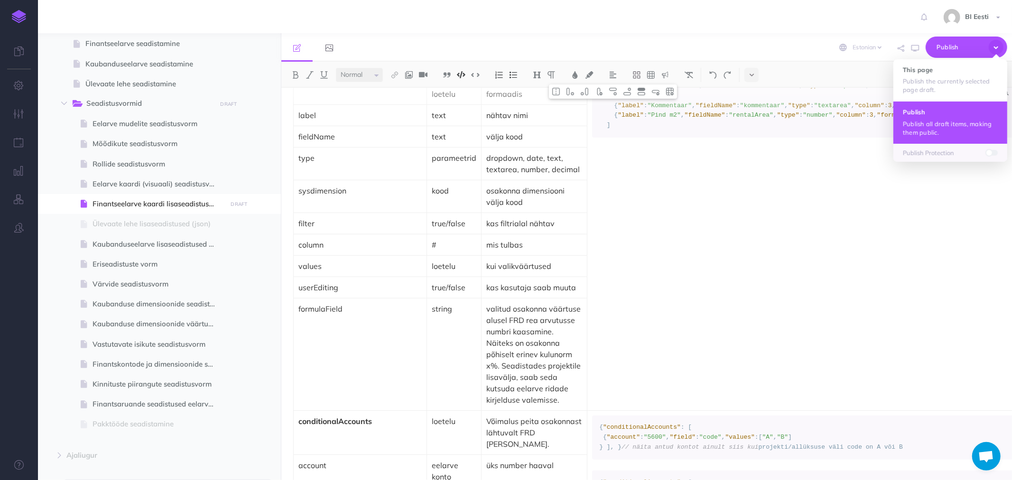
click at [909, 121] on p "Publish all draft items, making them public." at bounding box center [950, 128] width 95 height 17
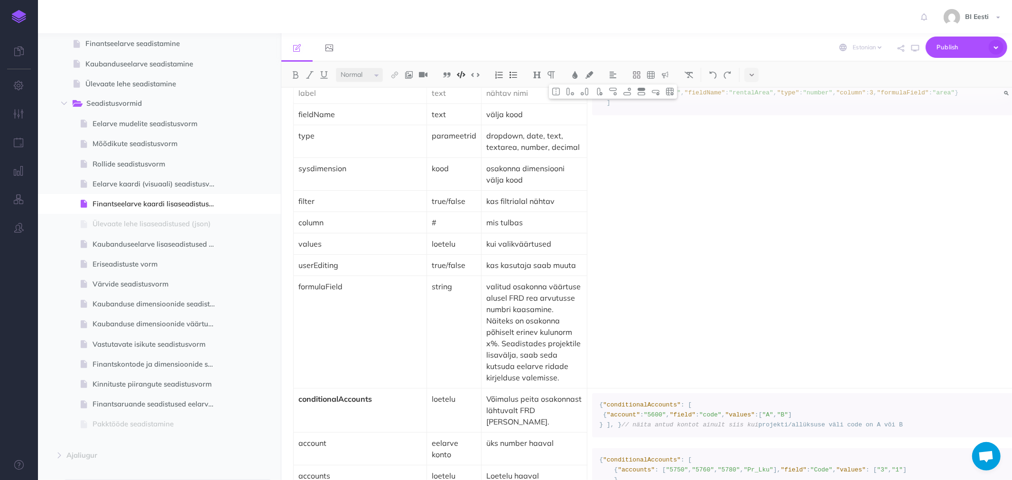
scroll to position [2797, 0]
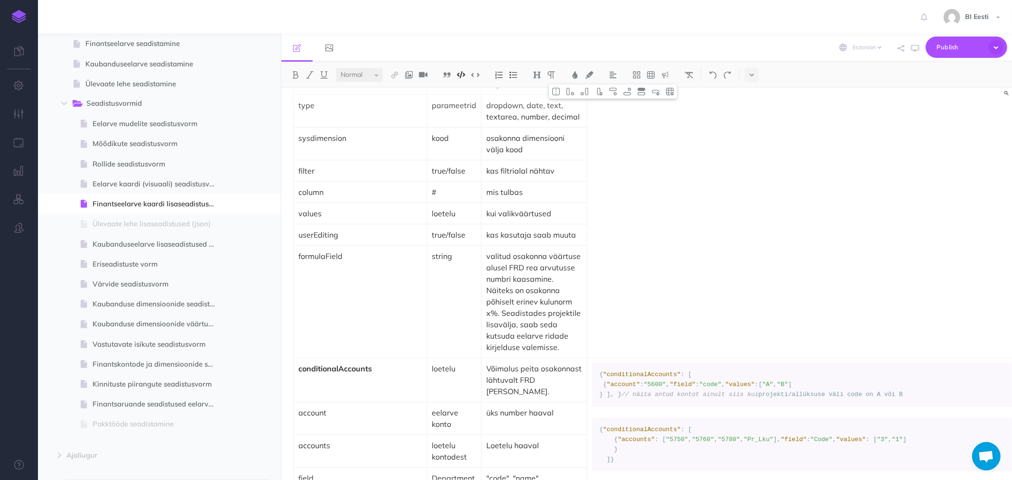
click at [374, 165] on p "filter" at bounding box center [360, 170] width 123 height 11
click at [373, 130] on td "sysdimension" at bounding box center [360, 144] width 133 height 33
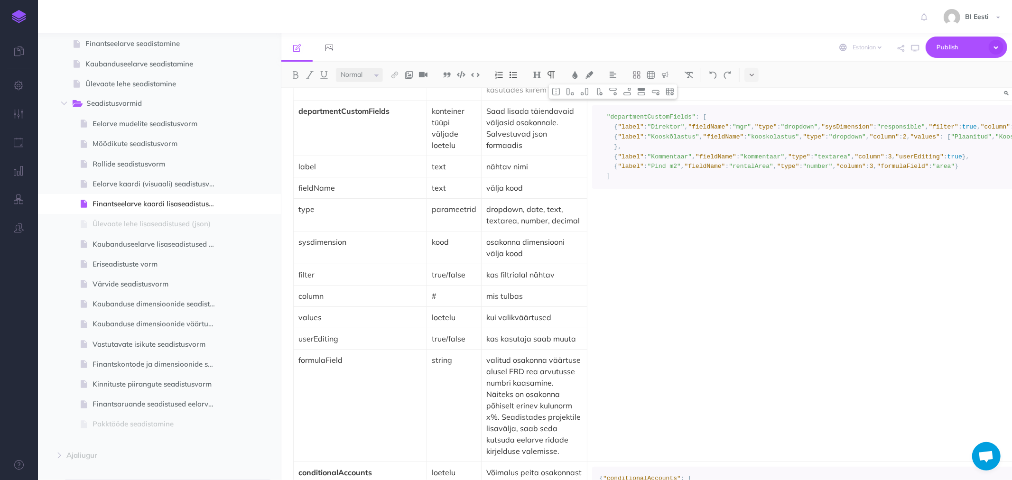
scroll to position [2692, 0]
click at [369, 200] on td "type" at bounding box center [360, 216] width 133 height 33
click at [367, 184] on p "fieldName" at bounding box center [360, 189] width 123 height 11
click at [366, 162] on p "label" at bounding box center [360, 167] width 123 height 11
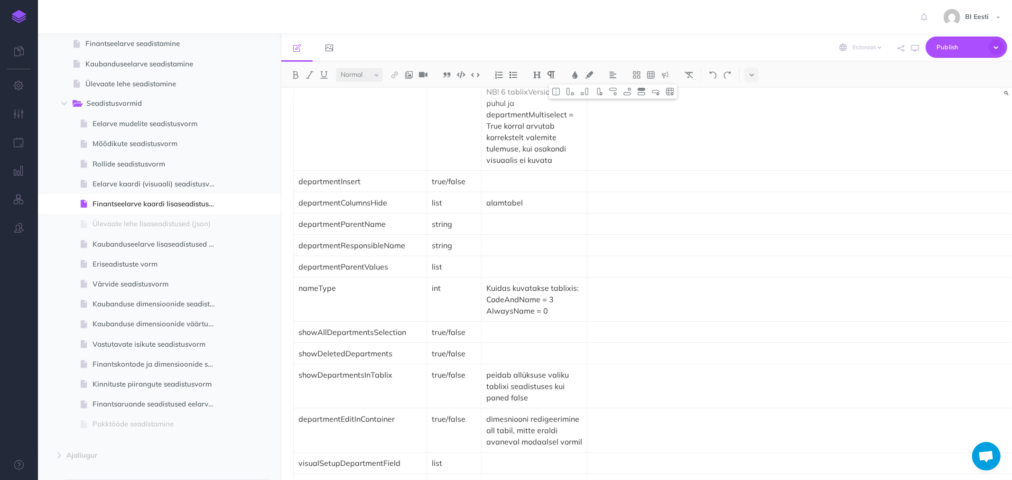
scroll to position [2165, 0]
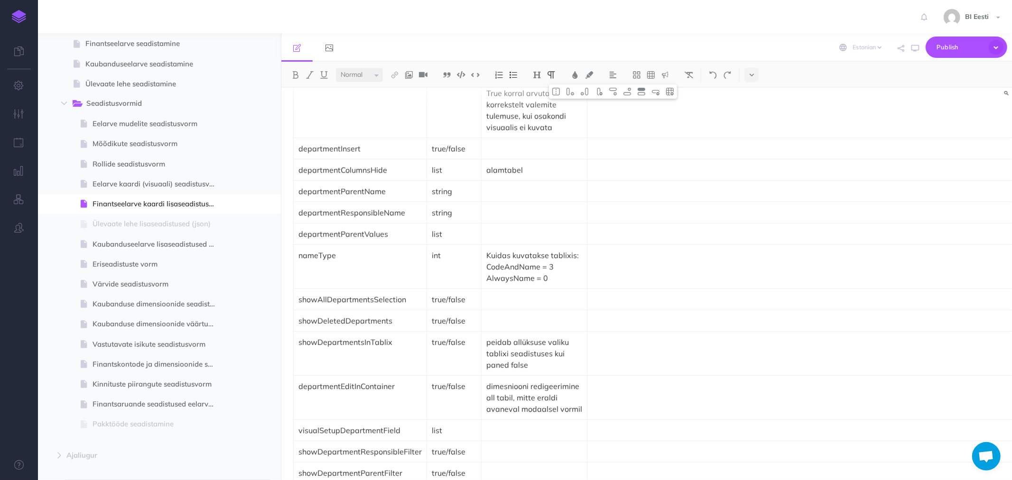
click at [504, 381] on p "dimesniooni redigeerimine all tabil, mitte eraldi avaneval modaalsel vormil" at bounding box center [534, 398] width 96 height 34
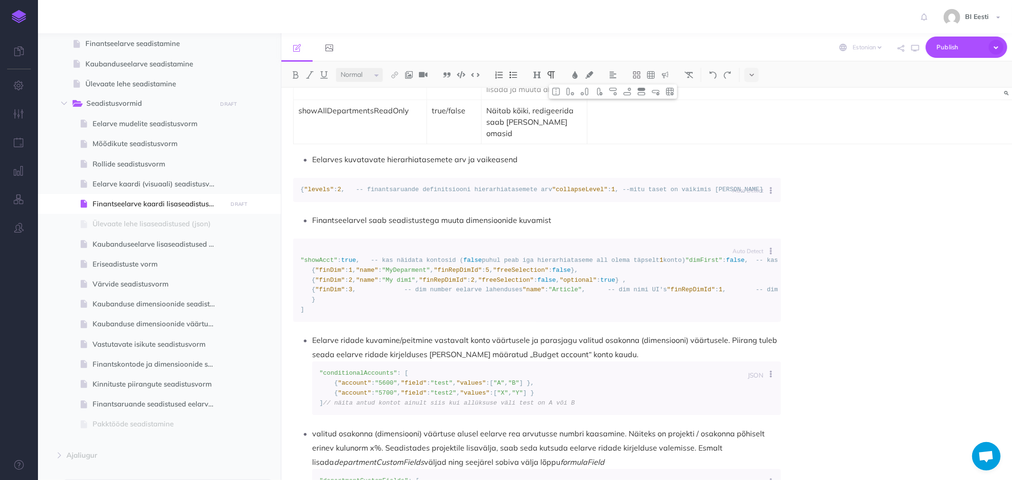
scroll to position [4010, 0]
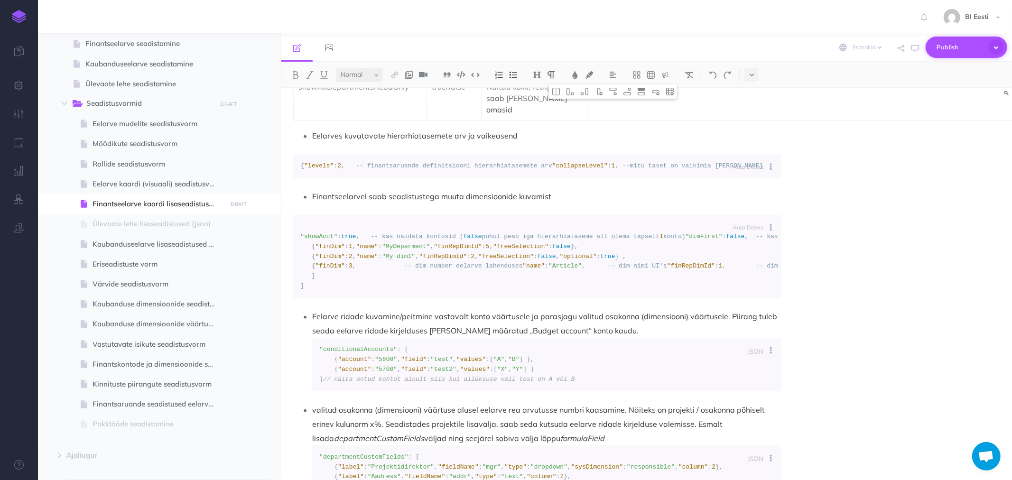
click at [969, 41] on span "Publish" at bounding box center [960, 47] width 47 height 15
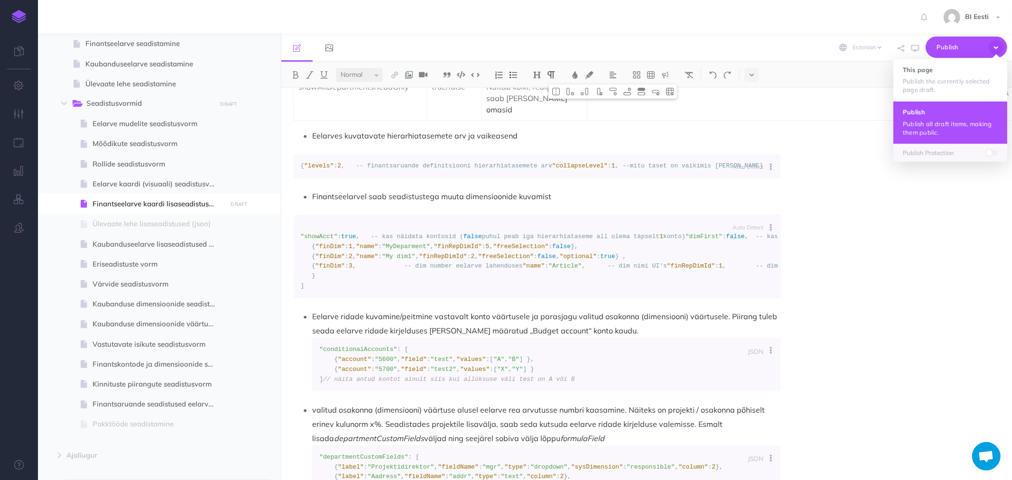
click at [935, 108] on button "Publish Publish all draft items, making them public." at bounding box center [951, 122] width 114 height 42
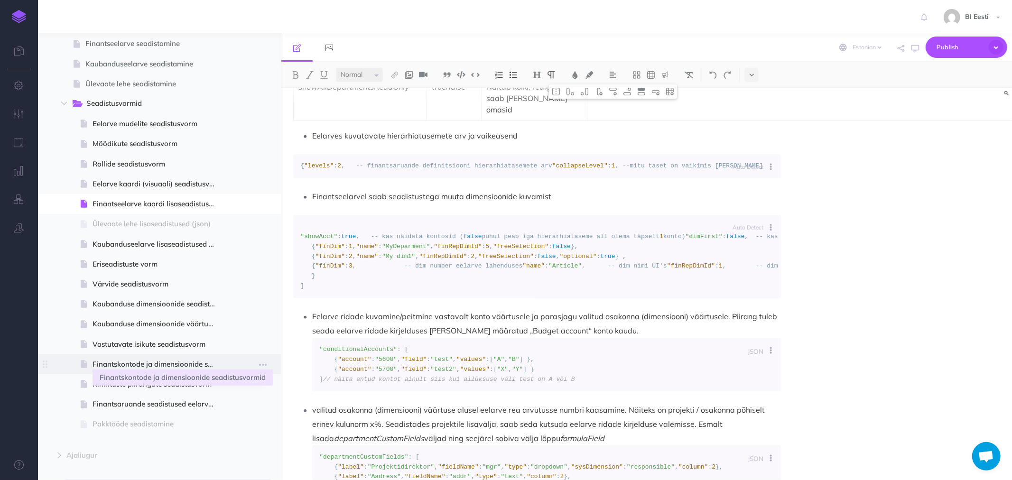
click at [122, 364] on span "Finantskontode ja dimensioonide seadistusvormid" at bounding box center [158, 364] width 131 height 11
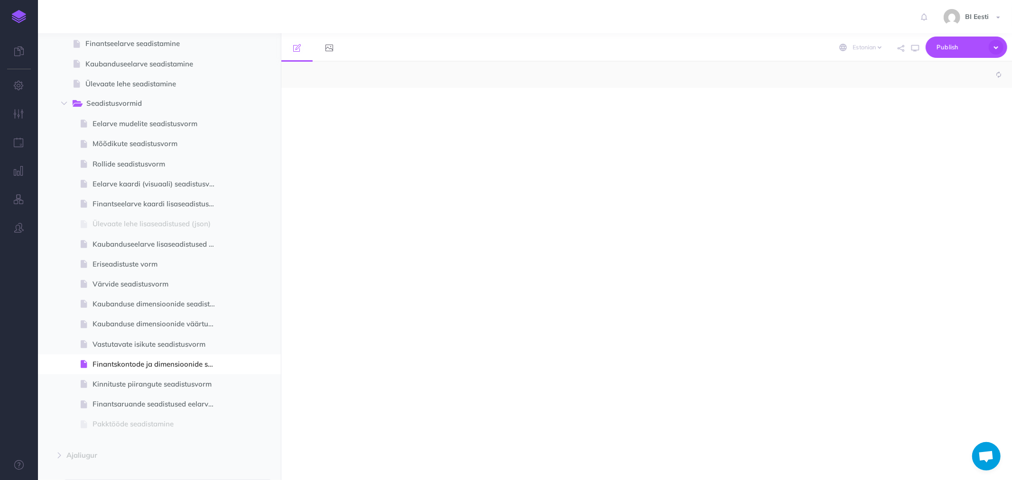
select select "null"
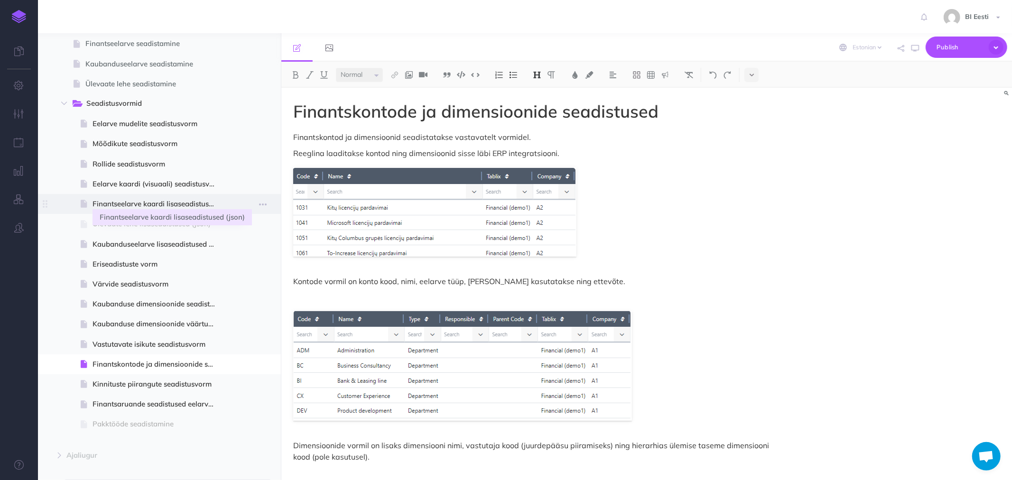
click at [111, 204] on span "Finantseelarve kaardi lisaseadistused (json)" at bounding box center [158, 203] width 131 height 11
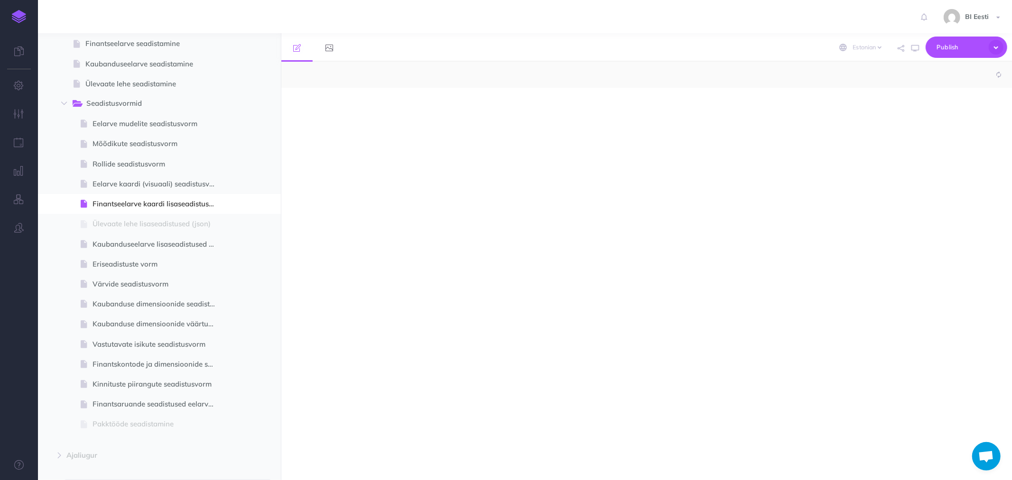
select select "null"
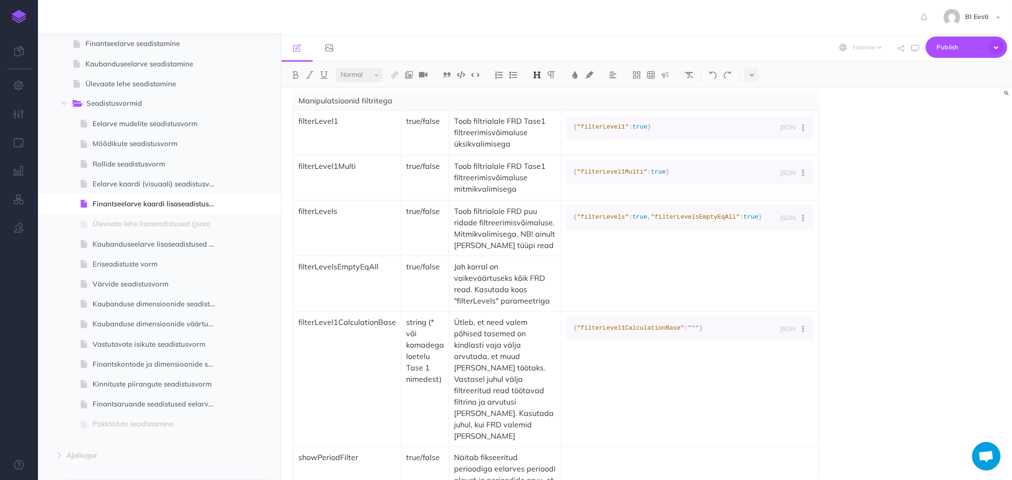
scroll to position [369, 0]
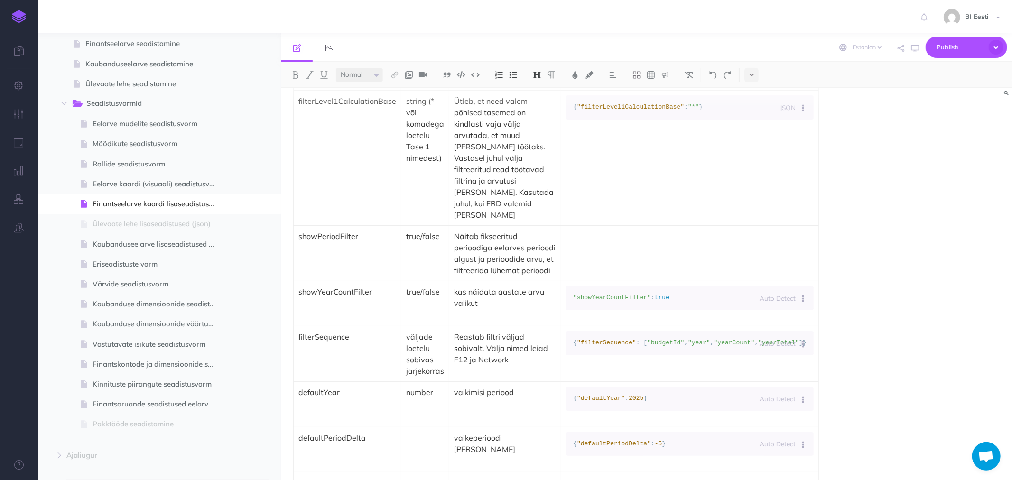
click at [890, 363] on div "Täiendavad json parameetrid finantseelarve kaardil Üldised parameetrid Parameet…" at bounding box center [646, 284] width 731 height 392
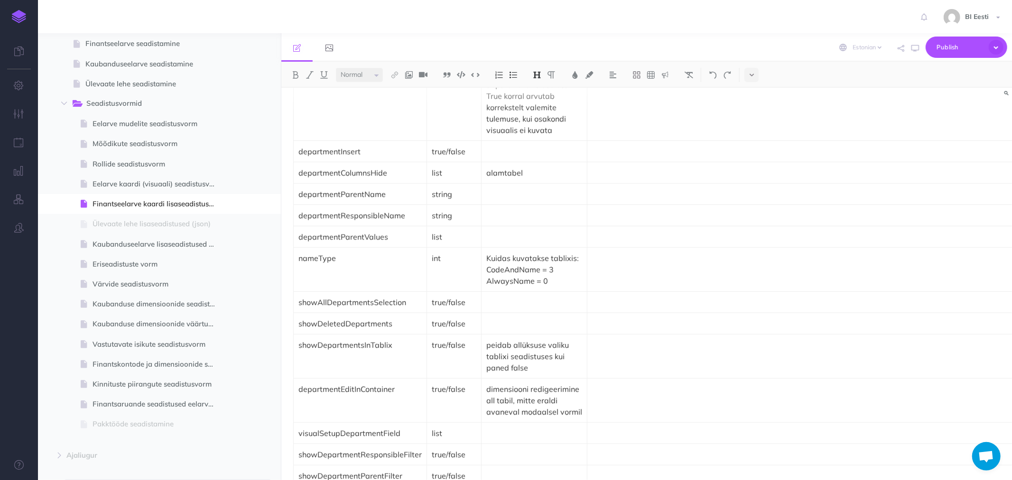
scroll to position [2267, 0]
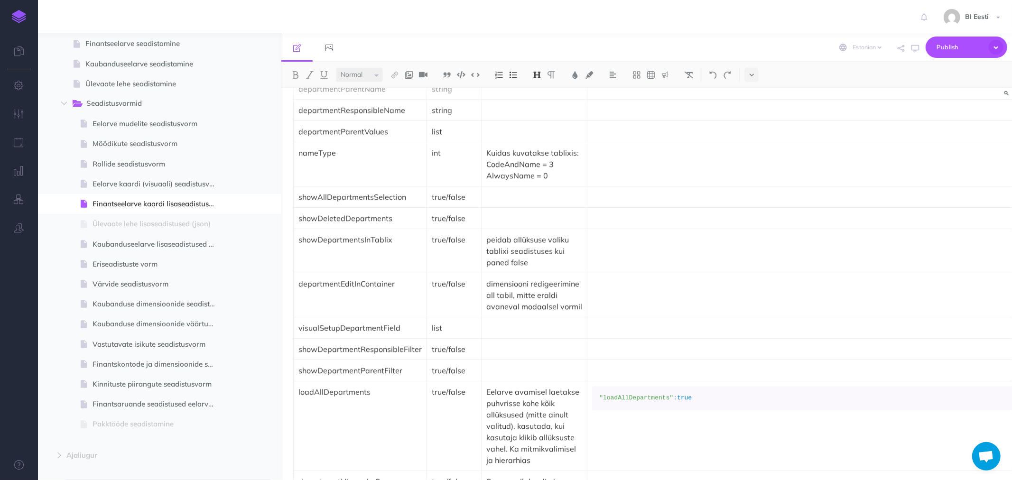
click at [357, 259] on td "showDepartmentsInTablix" at bounding box center [360, 251] width 133 height 44
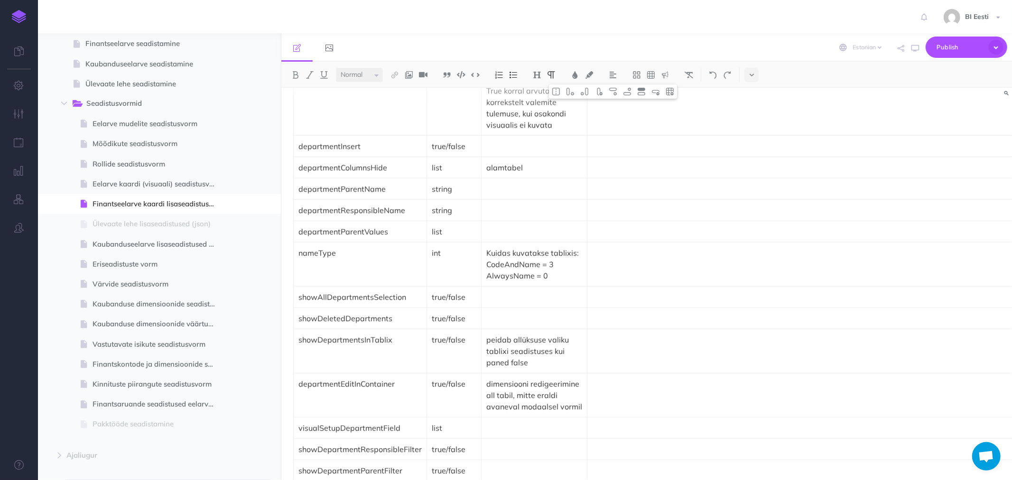
scroll to position [3926, 0]
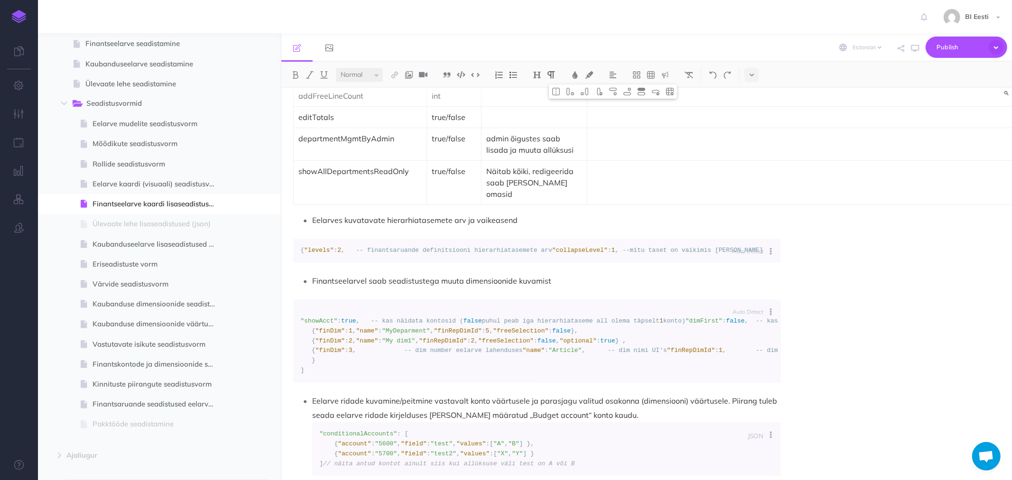
click at [442, 160] on td "true/false" at bounding box center [454, 144] width 55 height 33
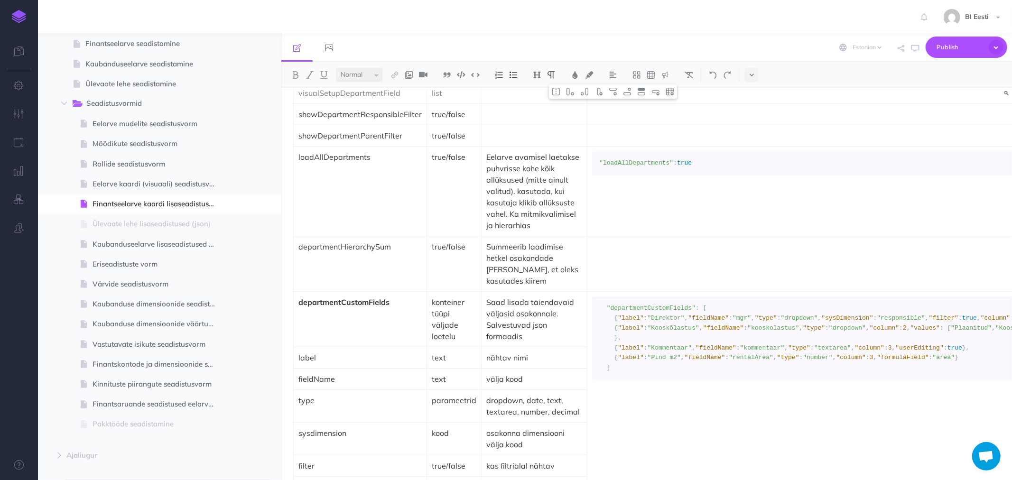
scroll to position [2607, 0]
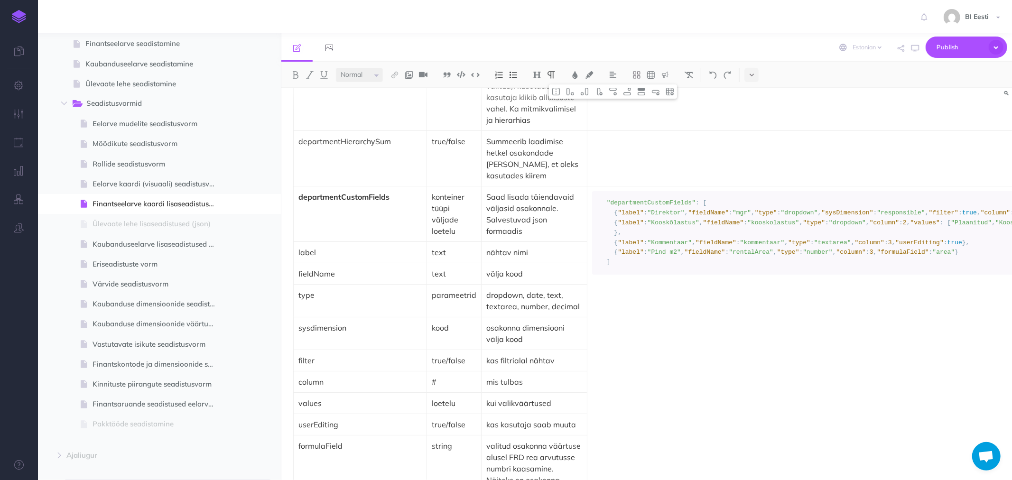
click at [393, 419] on p "userEditing" at bounding box center [360, 424] width 123 height 11
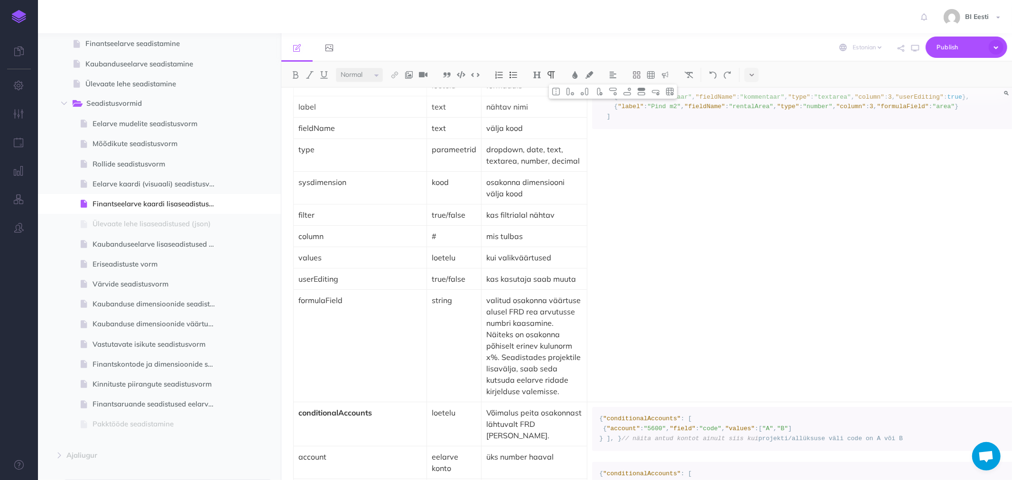
scroll to position [2765, 0]
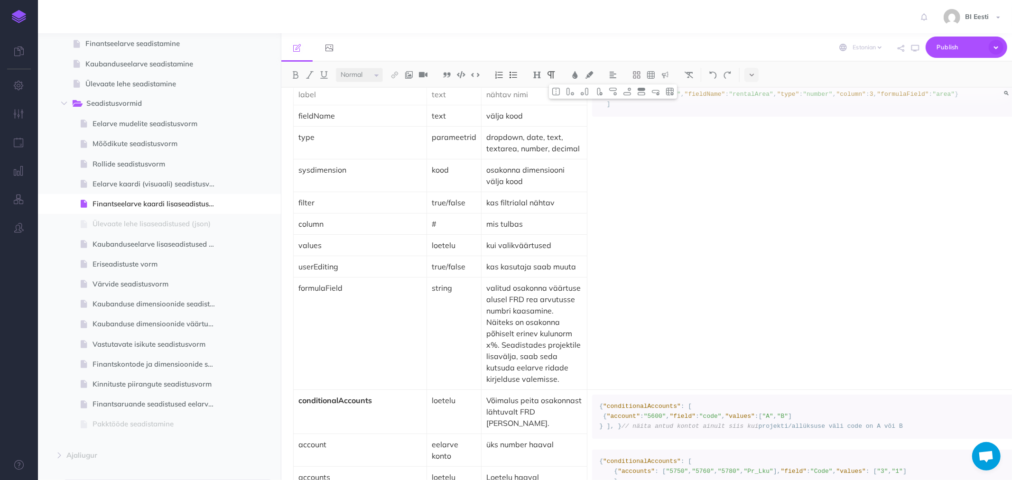
click at [573, 261] on p "kas kasutaja saab muuta" at bounding box center [534, 266] width 96 height 11
click at [630, 92] on img at bounding box center [627, 92] width 9 height 8
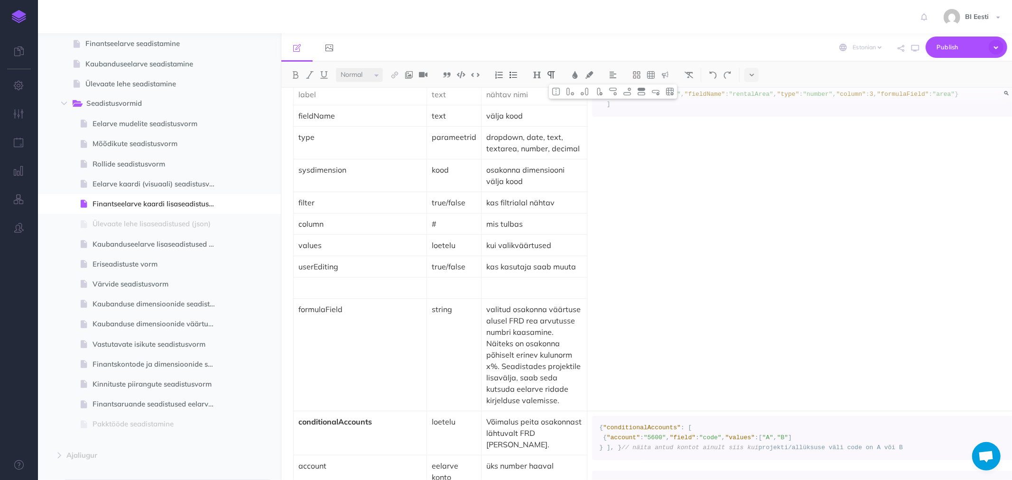
click at [314, 282] on p at bounding box center [360, 287] width 123 height 11
click at [443, 282] on p at bounding box center [454, 287] width 45 height 11
drag, startPoint x: 429, startPoint y: 243, endPoint x: 462, endPoint y: 241, distance: 32.8
click at [462, 256] on td "true/false" at bounding box center [454, 266] width 55 height 21
copy p "true/false"
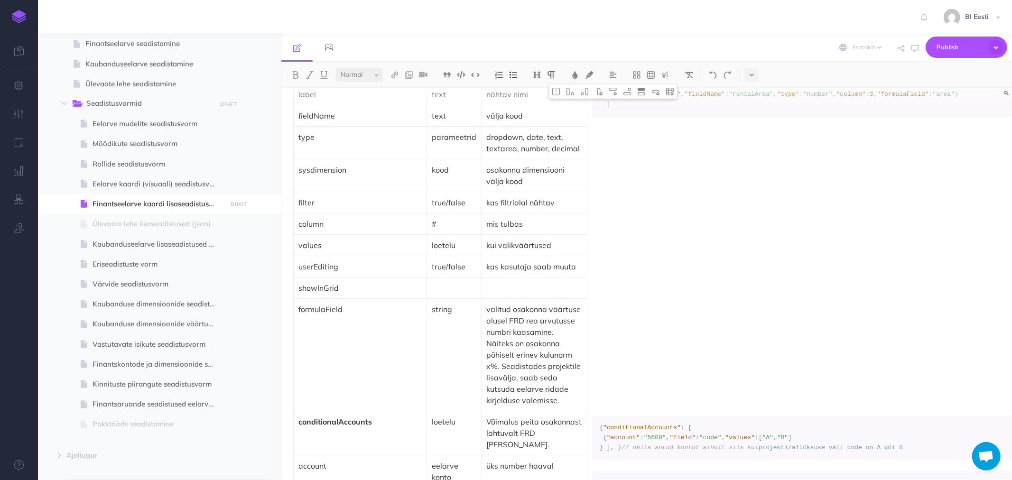
click at [438, 282] on p at bounding box center [454, 287] width 45 height 11
click at [498, 282] on p at bounding box center [534, 287] width 96 height 11
click at [491, 282] on p "KAs välja näitada" at bounding box center [534, 287] width 96 height 11
click at [532, 282] on p "Kas välja näitada" at bounding box center [534, 287] width 96 height 11
click at [541, 282] on p "Kas välja näidada" at bounding box center [534, 287] width 96 height 11
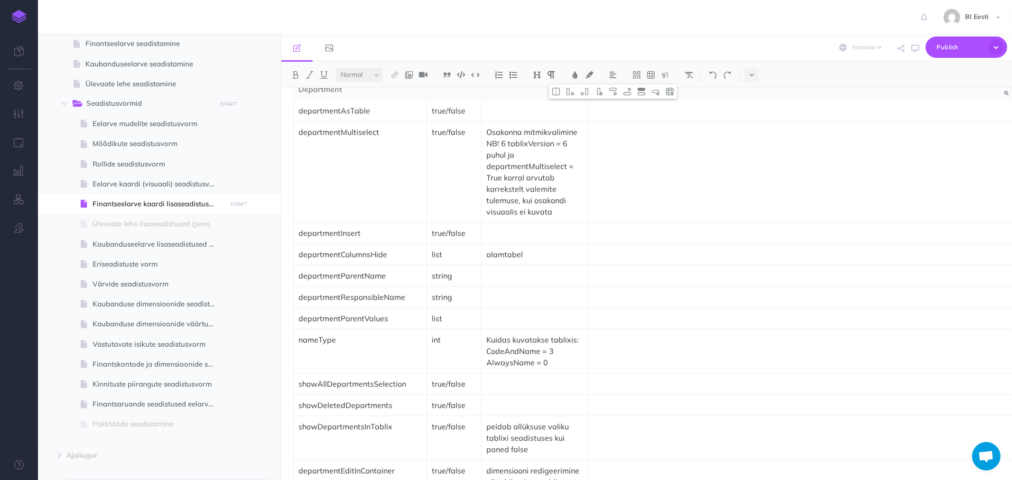
scroll to position [2027, 0]
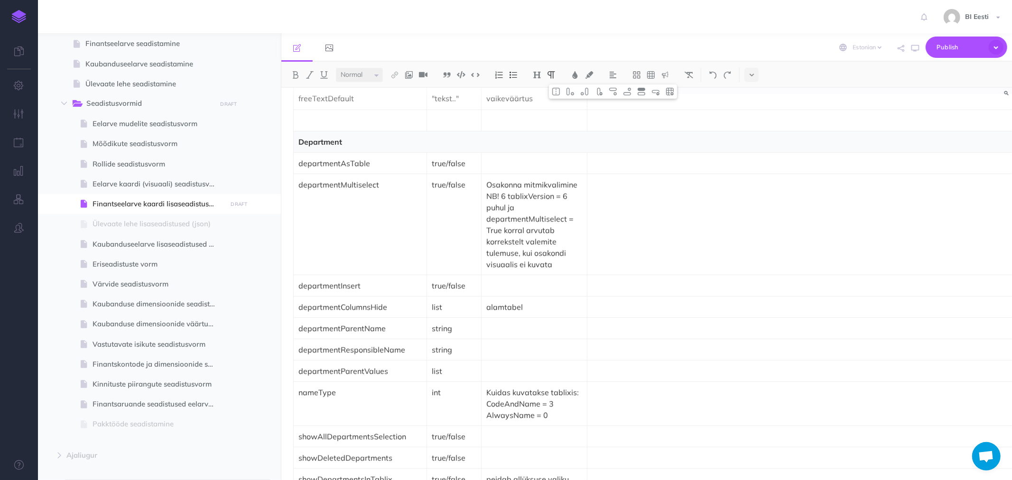
click at [496, 158] on p at bounding box center [534, 163] width 96 height 11
click at [502, 158] on p at bounding box center [534, 163] width 96 height 11
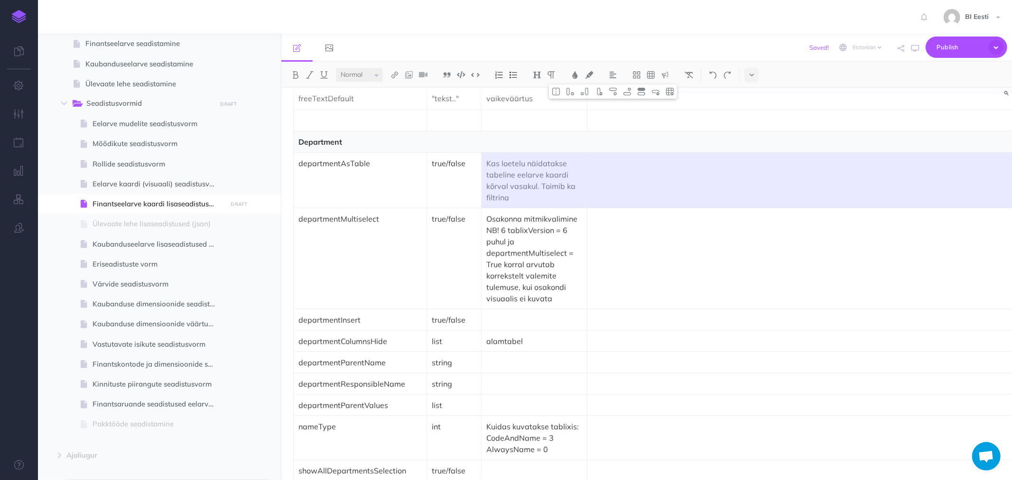
drag, startPoint x: 573, startPoint y: 179, endPoint x: 605, endPoint y: 180, distance: 32.3
click at [605, 180] on tr "departmentAsTable true/false Kas loetelu näidatakse tabeline eelarve kaardi kõr…" at bounding box center [723, 181] width 859 height 56
click at [559, 92] on img at bounding box center [556, 92] width 9 height 8
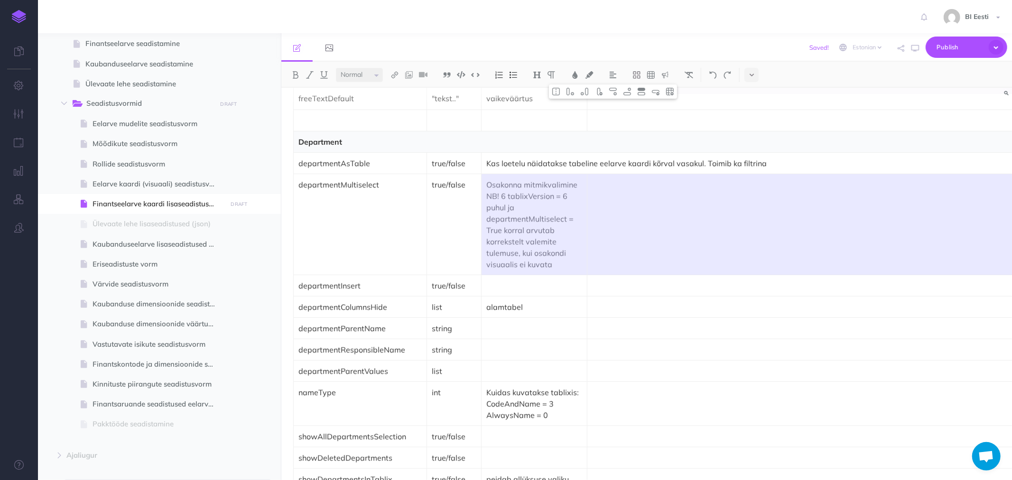
click at [626, 206] on tr "departmentMultiselect true/false Osakonna mitmikvalimine NB! 6 tablixVersion = …" at bounding box center [723, 224] width 859 height 101
click at [557, 95] on img at bounding box center [556, 92] width 9 height 8
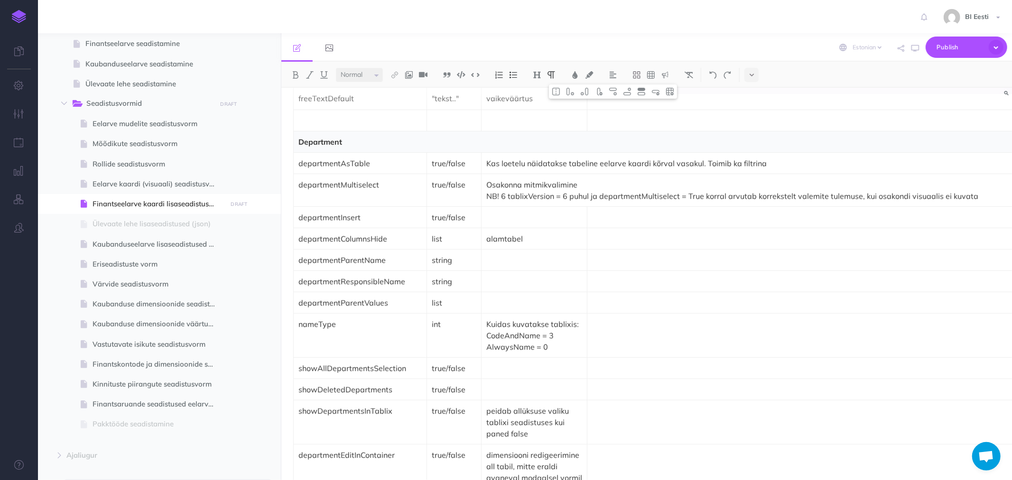
click at [457, 216] on p "true/false" at bounding box center [454, 217] width 45 height 11
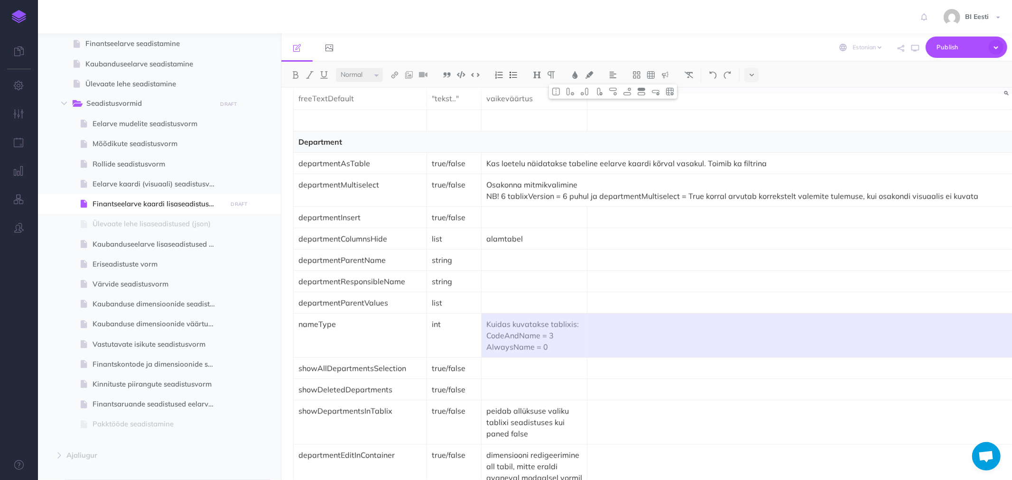
drag, startPoint x: 575, startPoint y: 338, endPoint x: 603, endPoint y: 338, distance: 28.5
click at [603, 338] on tr "nameType int Kuidas kuvatakse tablixis: CodeAndName = 3 AlwaysName = 0" at bounding box center [723, 336] width 859 height 44
click at [560, 92] on img at bounding box center [556, 92] width 9 height 8
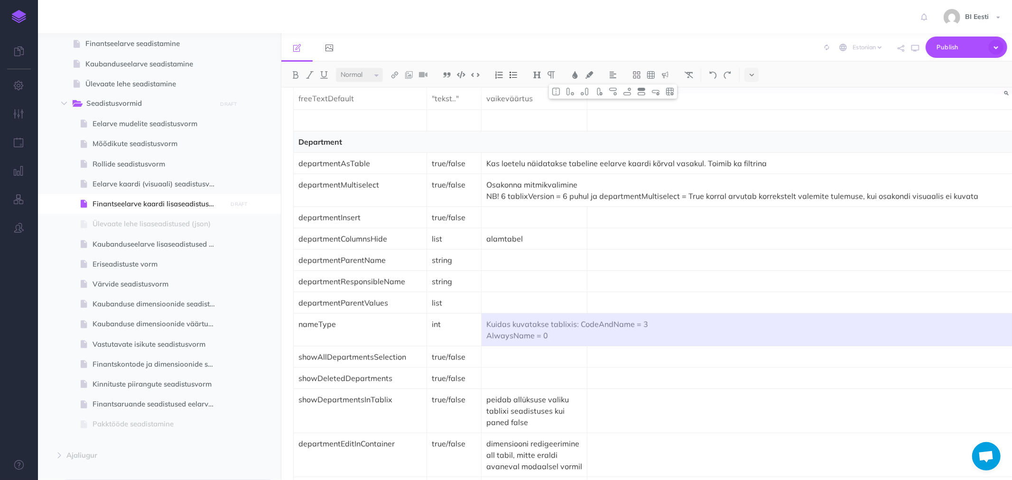
scroll to position [2133, 0]
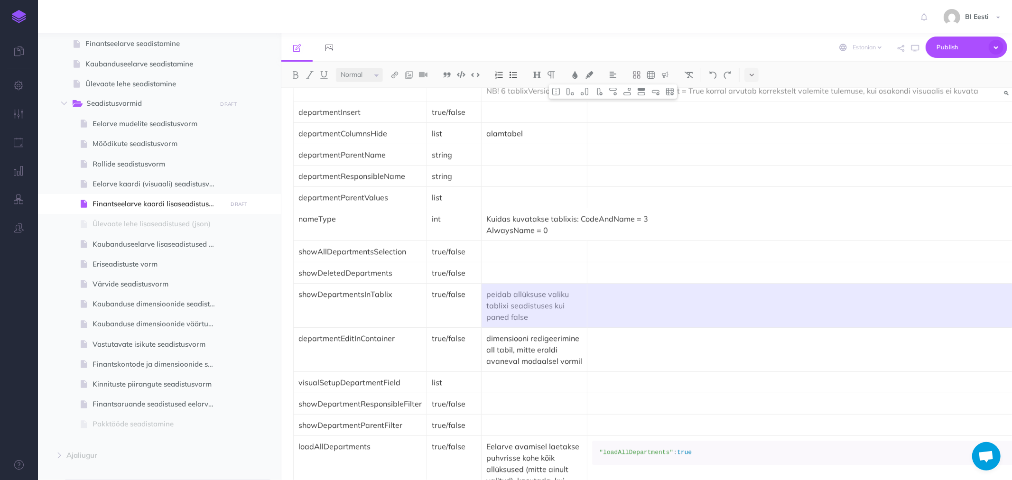
drag, startPoint x: 537, startPoint y: 305, endPoint x: 618, endPoint y: 303, distance: 81.2
click at [618, 303] on tr "showDepartmentsInTablix true/false peidab allüksuse valiku tablixi seadistuses …" at bounding box center [723, 306] width 859 height 44
click at [554, 92] on img at bounding box center [556, 92] width 9 height 8
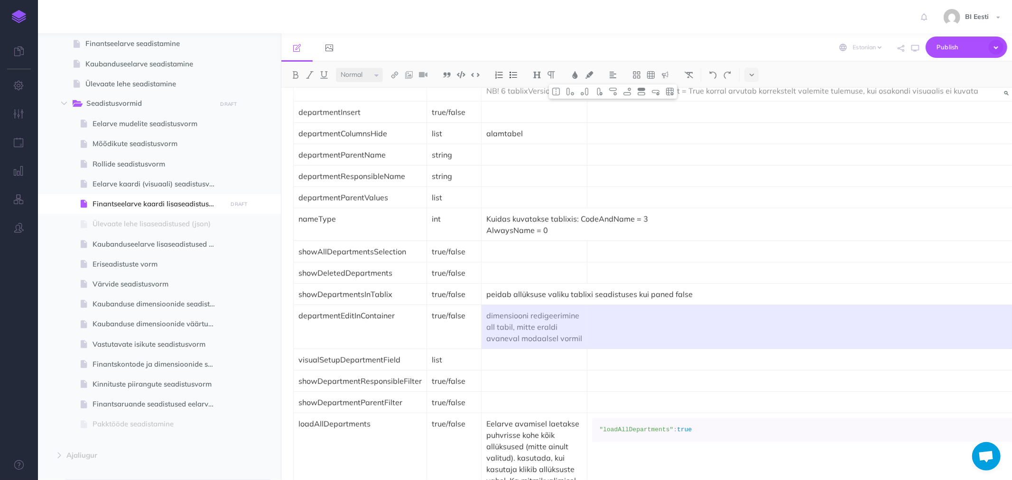
drag, startPoint x: 559, startPoint y: 331, endPoint x: 568, endPoint y: 227, distance: 104.8
click at [610, 328] on tr "departmentEditInContainer true/false dimensiooni redigeerimine all tabil, mitte…" at bounding box center [723, 327] width 859 height 44
click at [556, 95] on img at bounding box center [556, 92] width 9 height 8
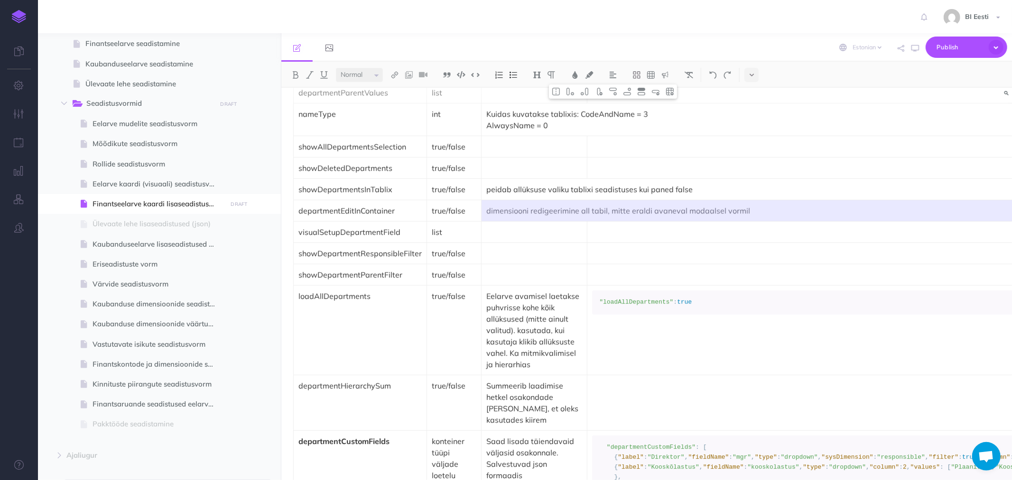
scroll to position [2238, 0]
click at [563, 217] on td "dimensiooni redigeerimine all tabil, mitte eraldi avaneval modaalsel vormil" at bounding box center [817, 210] width 671 height 21
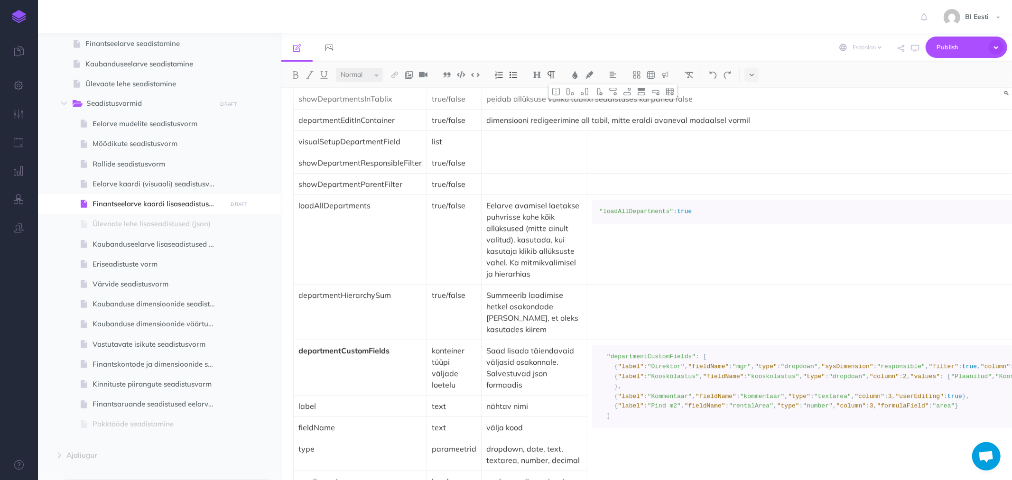
scroll to position [2344, 0]
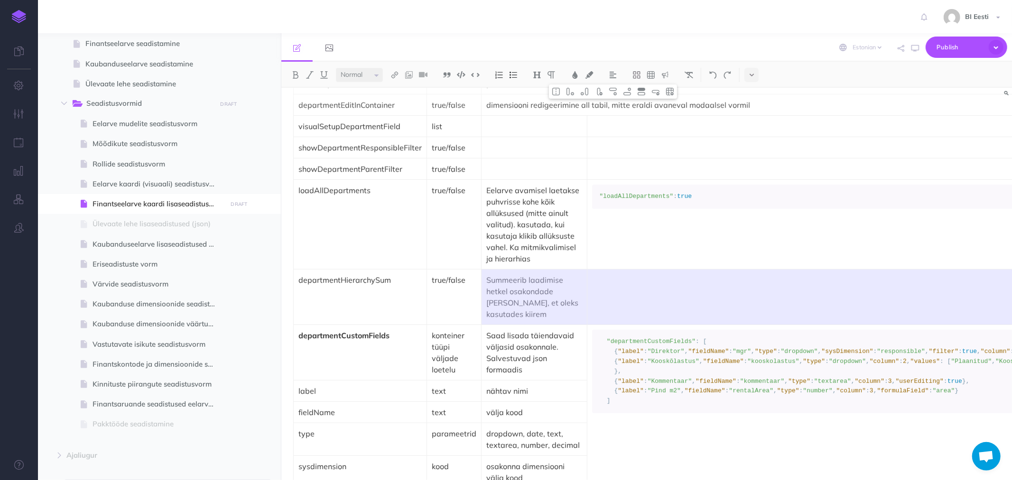
drag, startPoint x: 556, startPoint y: 298, endPoint x: 602, endPoint y: 296, distance: 46.1
click at [602, 296] on tr "departmentHierarchySum true/false Summeerib laadimise hetkel osakondade [PERSON…" at bounding box center [723, 298] width 859 height 56
click at [557, 93] on img at bounding box center [556, 92] width 9 height 8
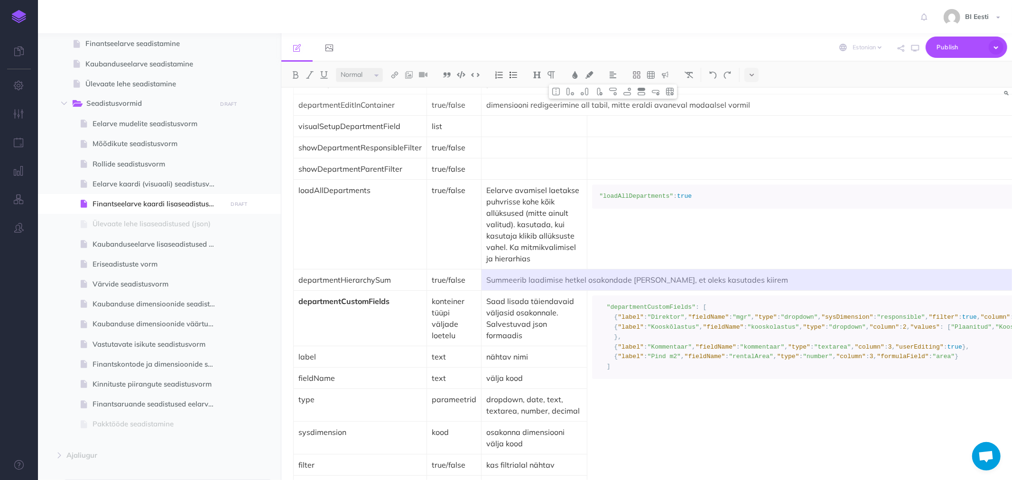
click at [541, 240] on p "Eelarve avamisel laetakse puhvrisse kohe kõik allüksused (mitte ainult valitud)…" at bounding box center [534, 225] width 96 height 80
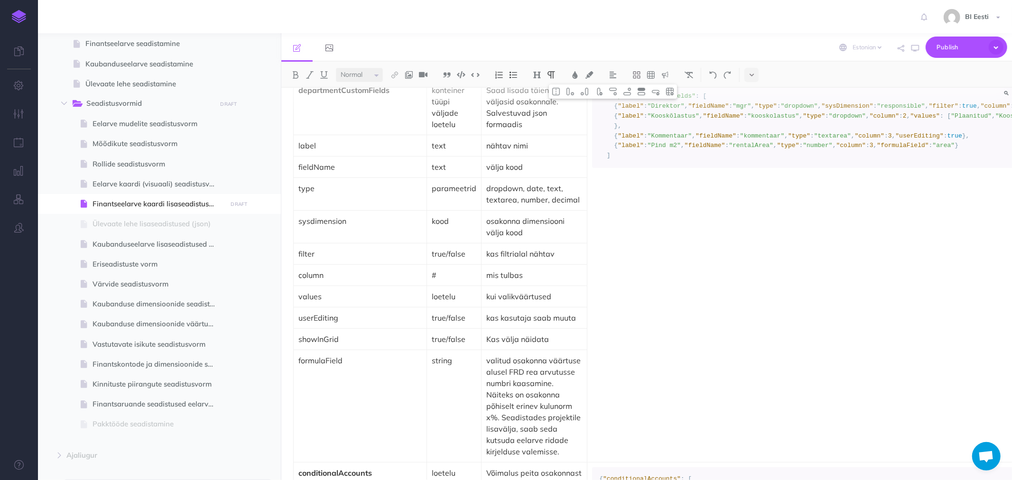
scroll to position [2502, 0]
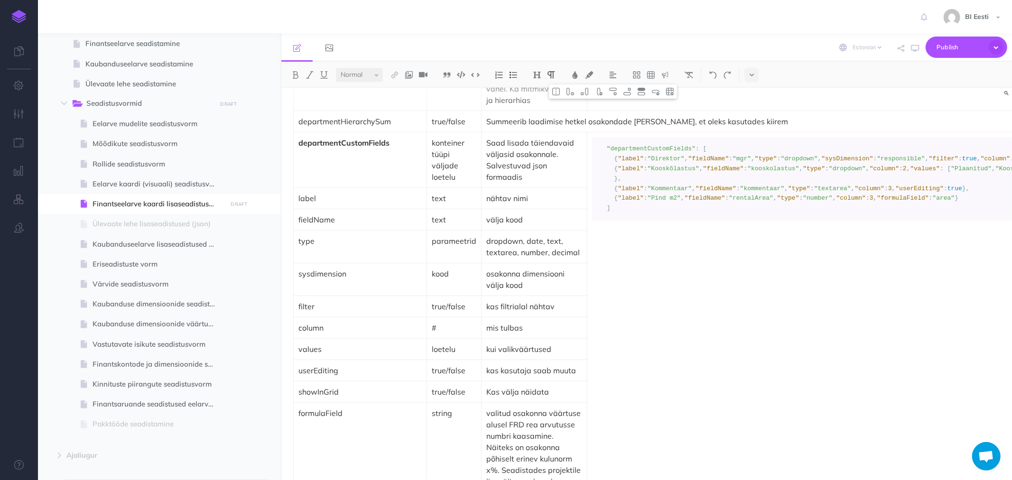
click at [551, 392] on p "Kas välja näidata" at bounding box center [534, 391] width 96 height 11
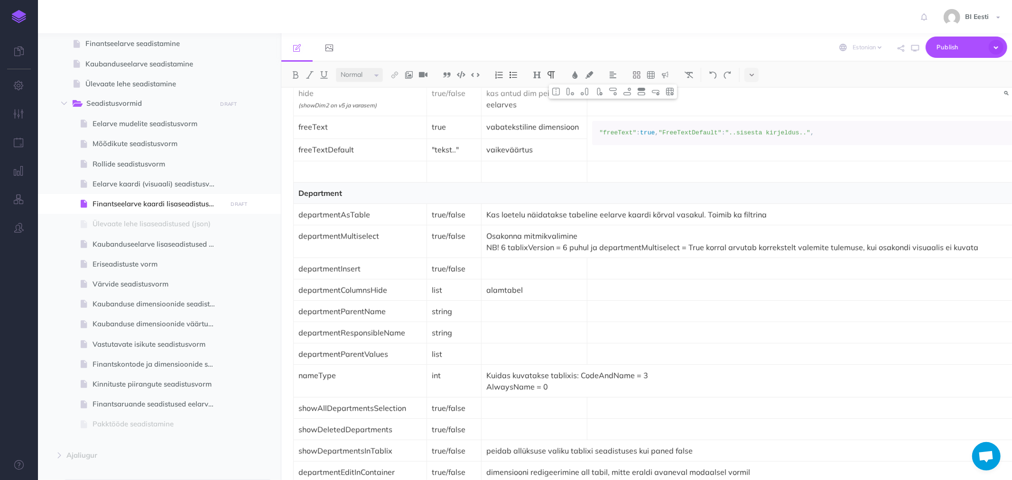
scroll to position [1975, 0]
click at [349, 210] on p "departmentAsTable" at bounding box center [360, 215] width 123 height 11
copy p "departmentAsTable"
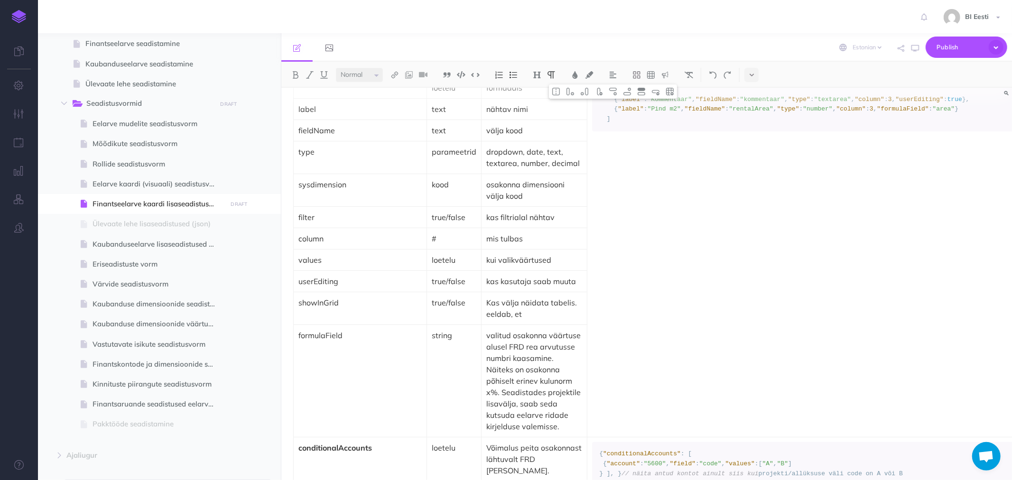
scroll to position [2607, 0]
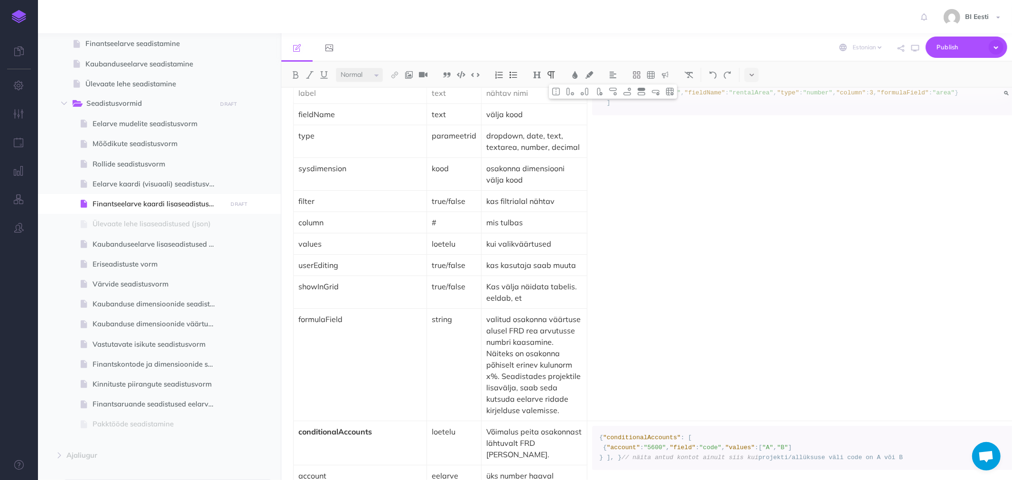
click at [517, 299] on p "Kas välja näidata tabelis. eeldab, et" at bounding box center [534, 292] width 96 height 23
click at [521, 296] on p "Kas välja näidata tabelis. eeldab, et" at bounding box center [534, 292] width 96 height 23
drag, startPoint x: 534, startPoint y: 293, endPoint x: 551, endPoint y: 325, distance: 36.5
click at [551, 325] on tbody "Finantsdimensioonid Parameeter Väärtus Selgitus Näide finDim 1, 2.. dimensiooni…" at bounding box center [723, 304] width 859 height 2184
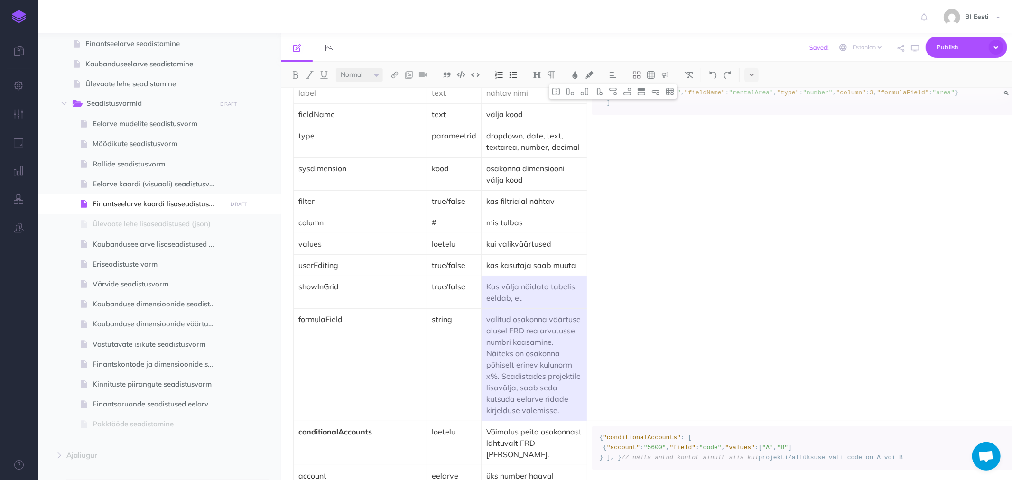
click at [526, 298] on p "Kas välja näidata tabelis. eeldab, et" at bounding box center [534, 292] width 96 height 23
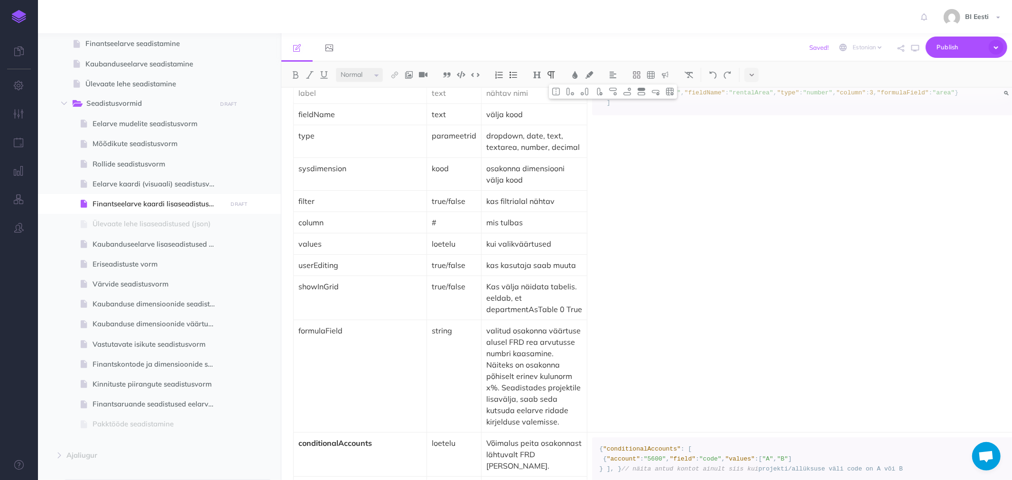
click at [558, 309] on p "Kas välja näidata tabelis. eeldab, et departmentAsTable 0 True" at bounding box center [534, 298] width 96 height 34
click at [515, 296] on p "Kas välja näidata tabelis. eeldab, et departmentAsTable = True" at bounding box center [534, 298] width 96 height 34
click at [667, 108] on code ""departmentCustomFields" : [ { "label" : "Direktor" , "fieldName" : "mgr" , "ty…" at bounding box center [869, 73] width 541 height 69
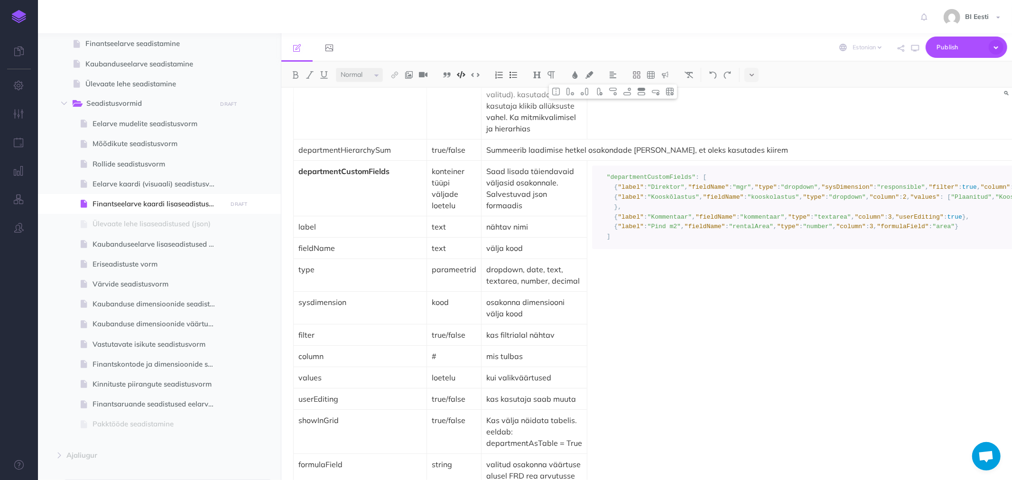
scroll to position [2449, 0]
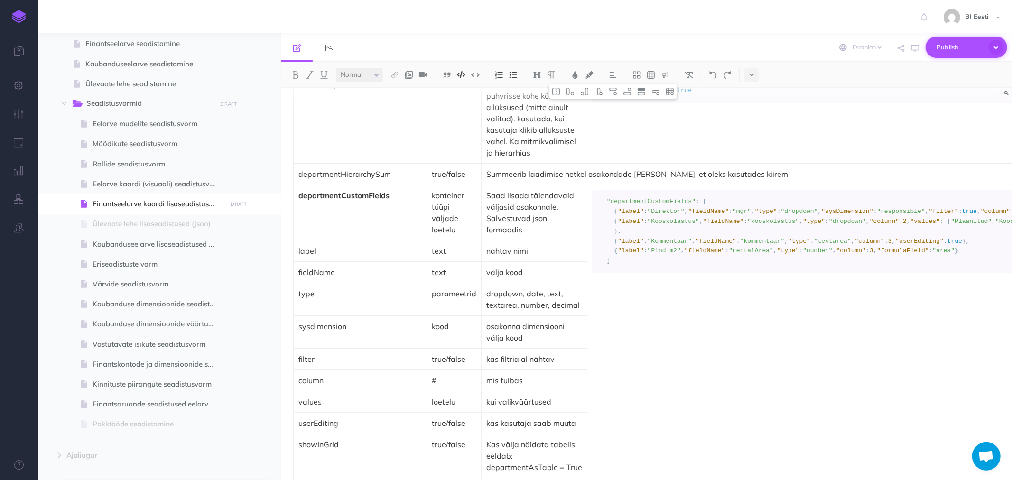
click at [956, 44] on span "Publish" at bounding box center [960, 47] width 47 height 15
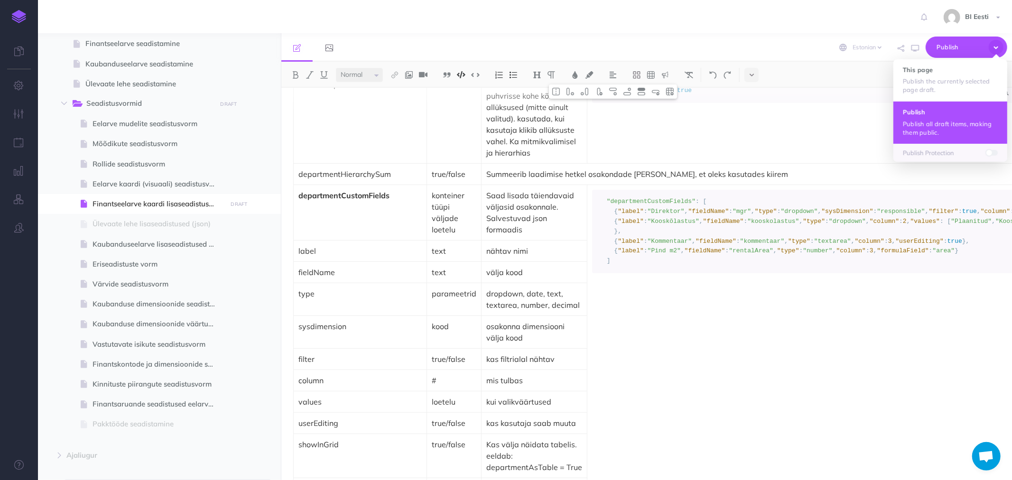
click at [927, 126] on p "Publish all draft items, making them public." at bounding box center [950, 128] width 95 height 17
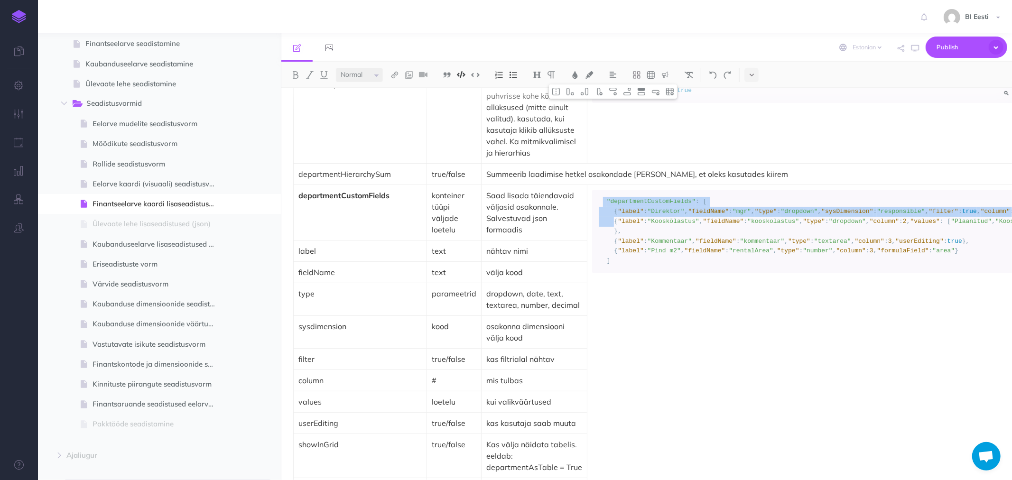
drag, startPoint x: 599, startPoint y: 198, endPoint x: 626, endPoint y: 278, distance: 84.3
click at [626, 266] on code ""departmentCustomFields" : [ { "label" : "Direktor" , "fieldName" : "mgr" , "ty…" at bounding box center [869, 231] width 541 height 69
copy code ""departmentCustomFields" : [ { "label" : "Direktor" , "fieldName" : "mgr" , "ty…"
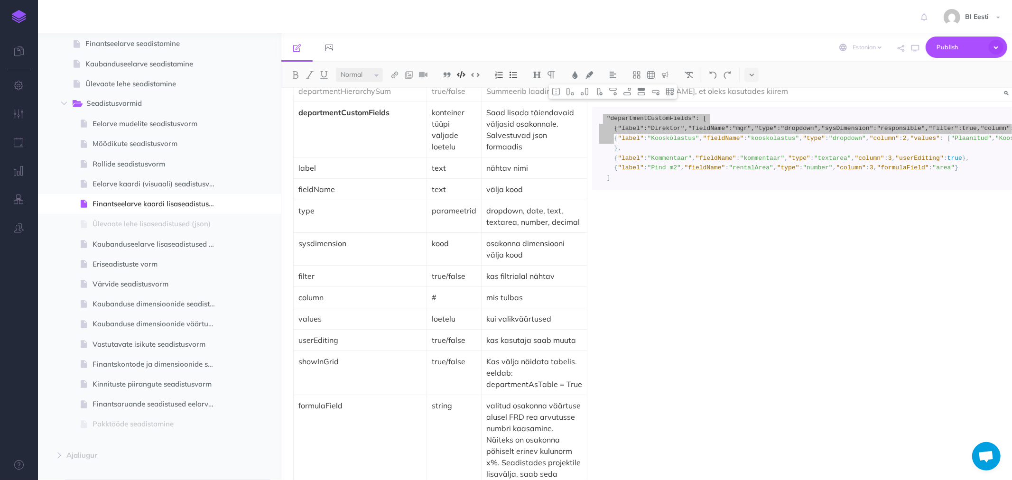
scroll to position [2555, 0]
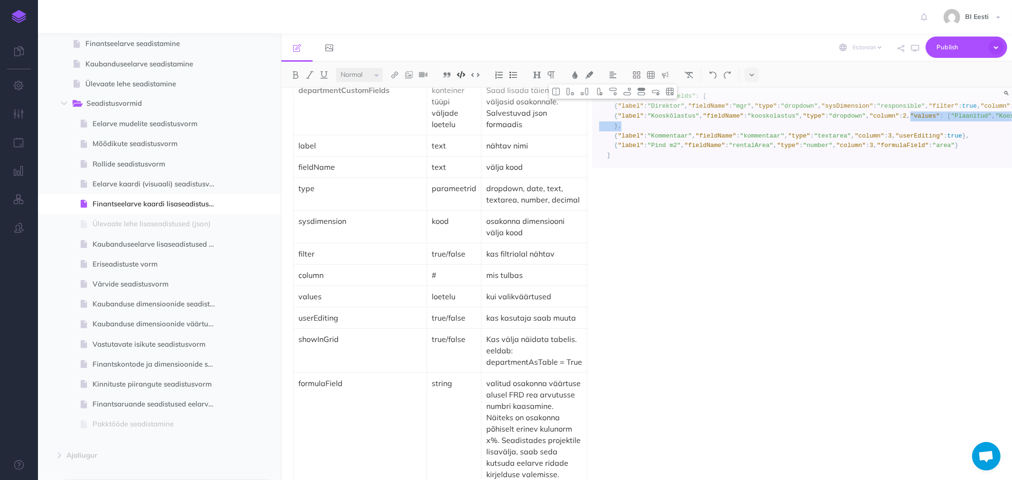
drag, startPoint x: 636, startPoint y: 243, endPoint x: 641, endPoint y: 260, distance: 17.7
click at [641, 161] on code ""departmentCustomFields" : [ { "label" : "Direktor" , "fieldName" : "mgr" , "ty…" at bounding box center [869, 126] width 541 height 69
copy code ""values" : [ "Plaanitud" , "Kooskõlastatud" ]"
drag, startPoint x: 690, startPoint y: 392, endPoint x: 616, endPoint y: 391, distance: 74.1
click at [616, 161] on code ""departmentCustomFields" : [ { "label" : "Direktor" , "fieldName" : "mgr" , "ty…" at bounding box center [869, 126] width 541 height 69
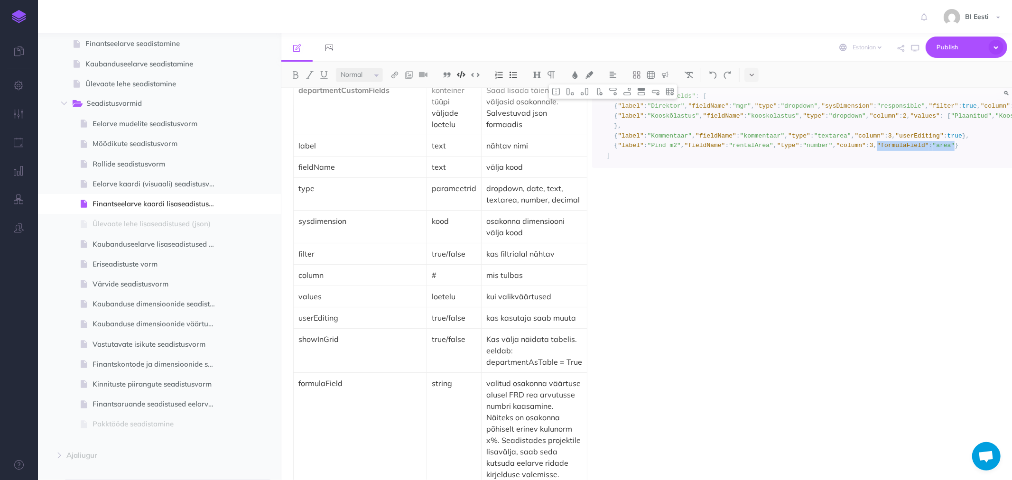
copy code ""formulaField" : "area""
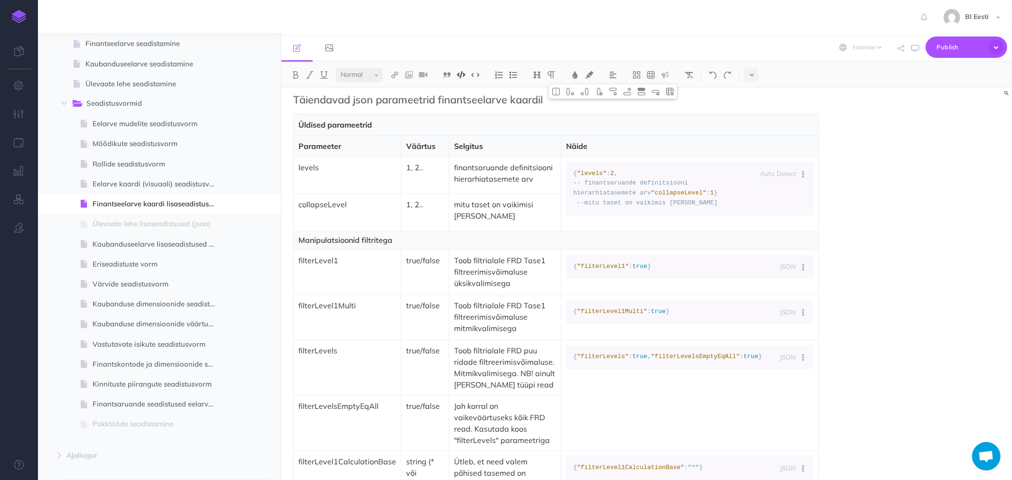
scroll to position [0, 0]
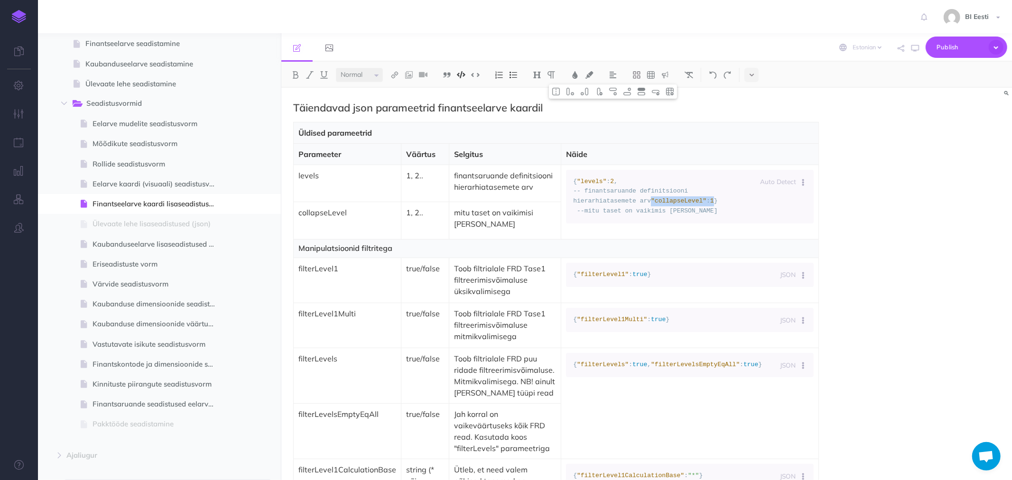
drag, startPoint x: 608, startPoint y: 221, endPoint x: 626, endPoint y: 222, distance: 18.5
click at [626, 216] on code "{ "levels" : 2 , -- finantsaruande definitsiooni hierarhiatasemete arv "collaps…" at bounding box center [689, 196] width 233 height 39
copy code ""collapseLevel" : 1"
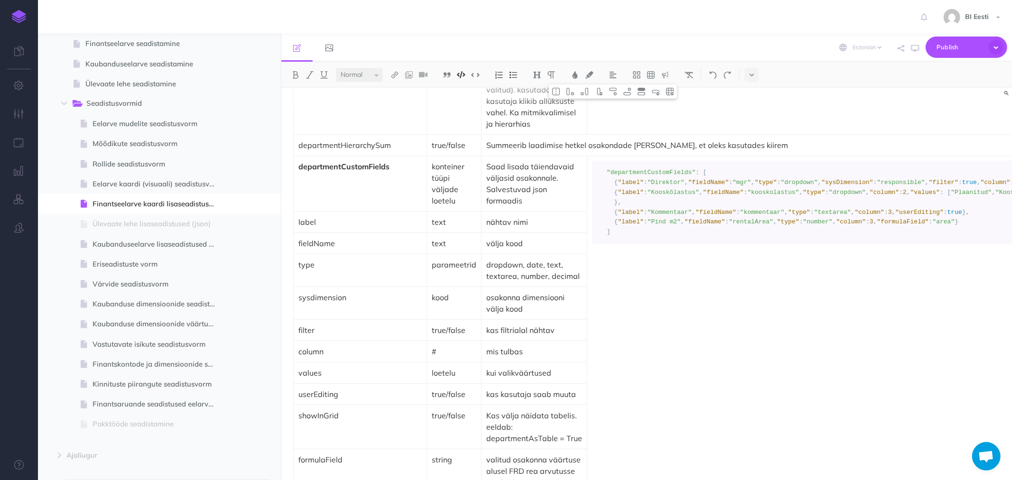
scroll to position [2742, 0]
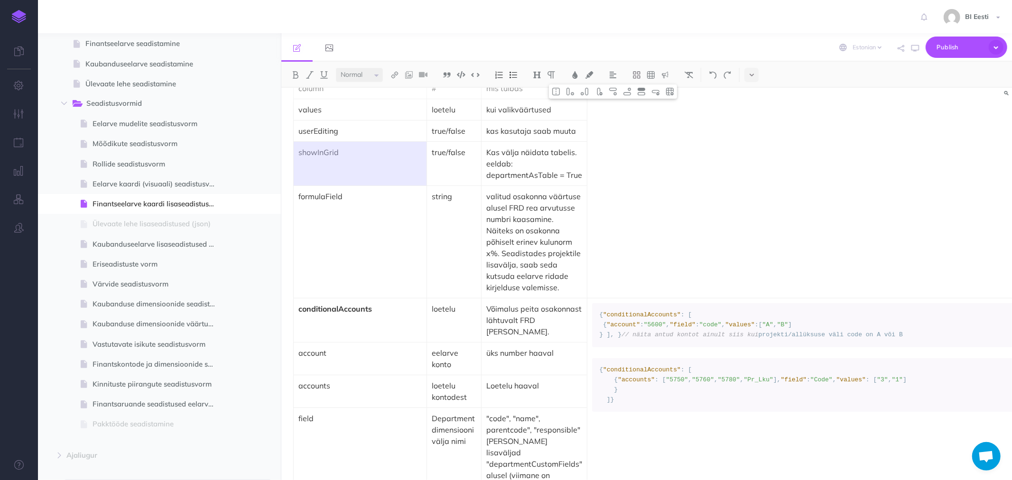
drag, startPoint x: 364, startPoint y: 153, endPoint x: 290, endPoint y: 151, distance: 74.1
click at [316, 153] on p "showInGrid" at bounding box center [360, 152] width 123 height 11
click at [324, 197] on p "formulaField" at bounding box center [360, 196] width 123 height 11
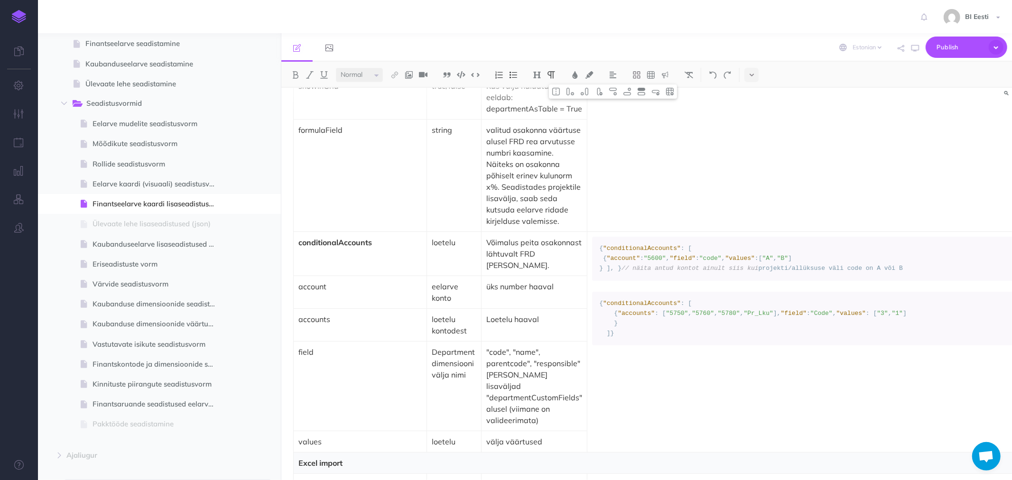
scroll to position [2848, 0]
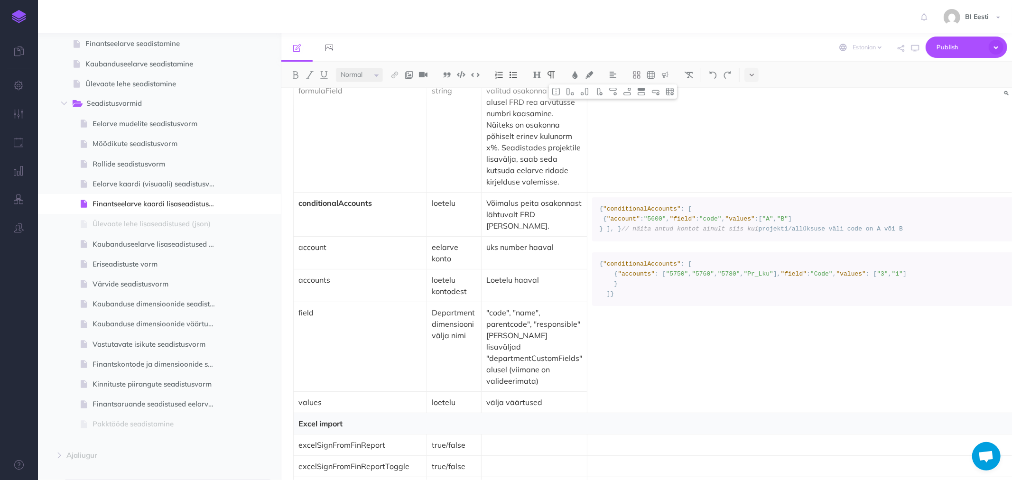
click at [852, 177] on div "Täiendavad json parameetrid finantseelarve kaardil Üldised parameetrid Parameet…" at bounding box center [646, 284] width 731 height 392
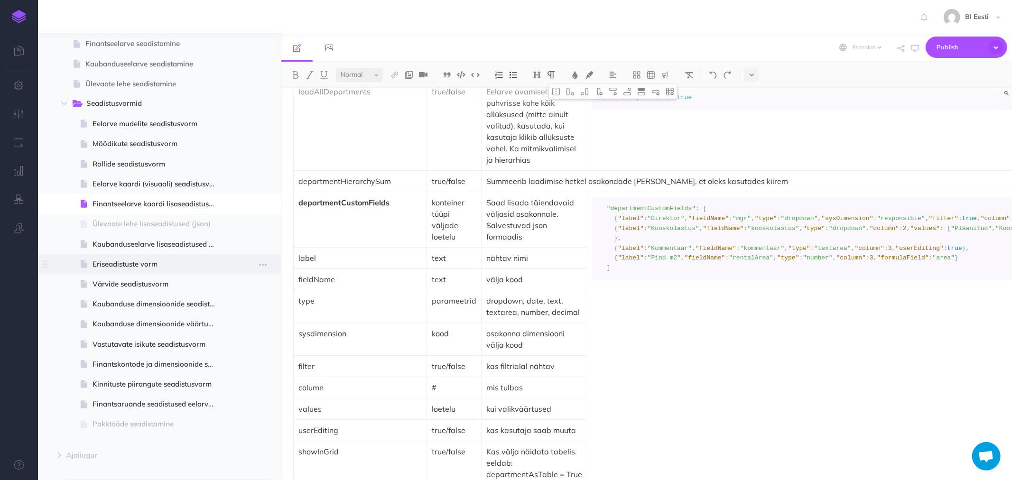
scroll to position [2267, 0]
